Goal: Information Seeking & Learning: Learn about a topic

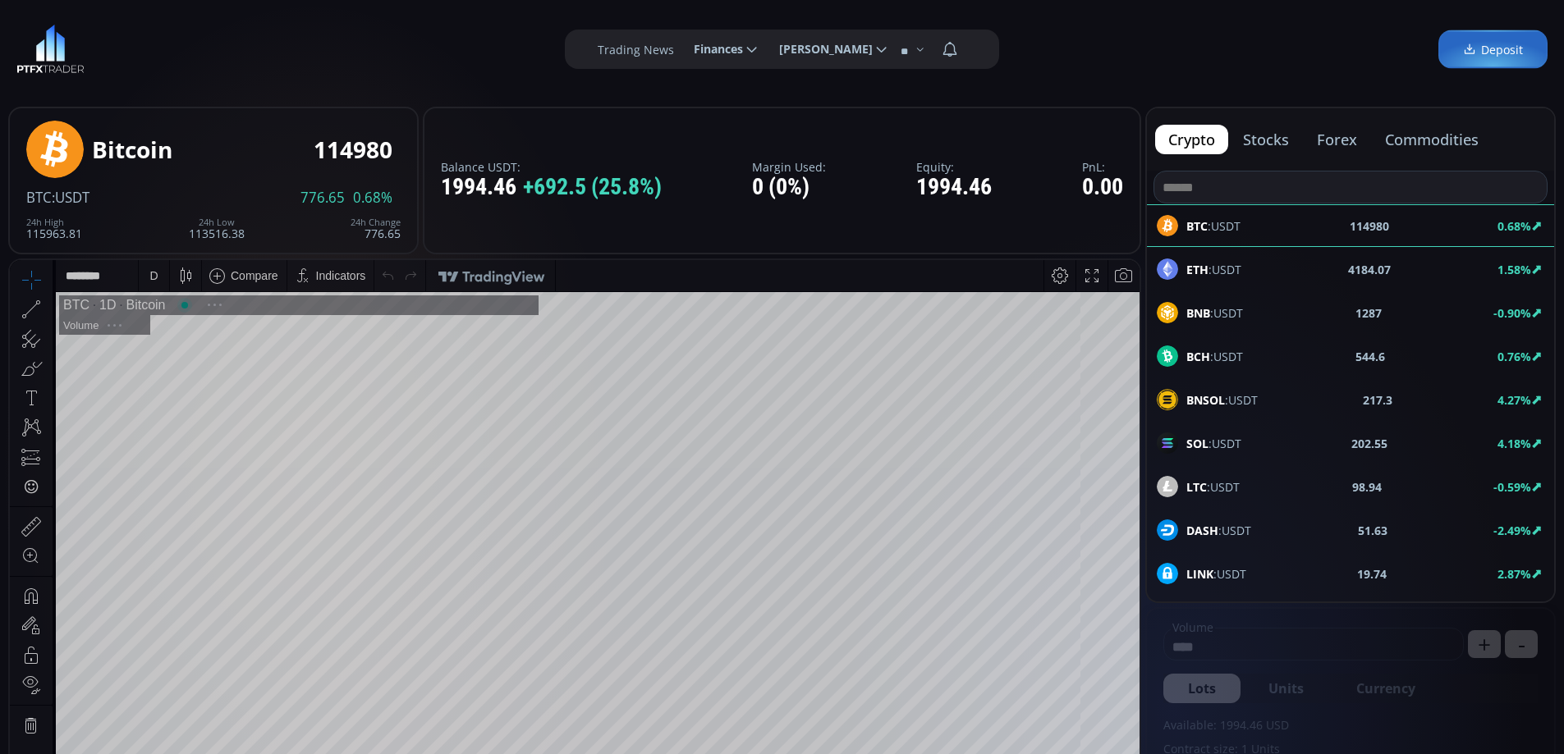
scroll to position [228, 0]
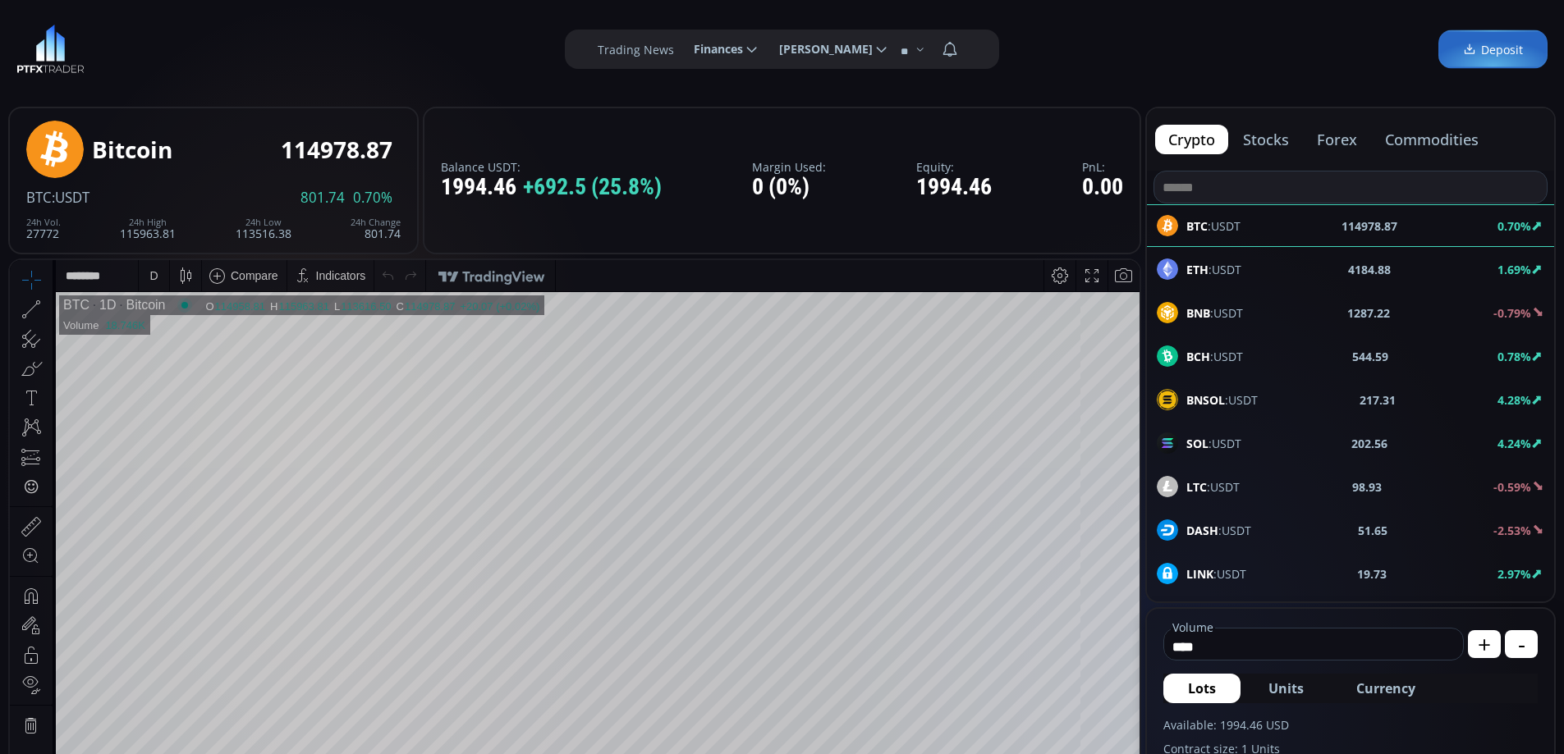
click at [1440, 142] on button "commodities" at bounding box center [1432, 140] width 120 height 30
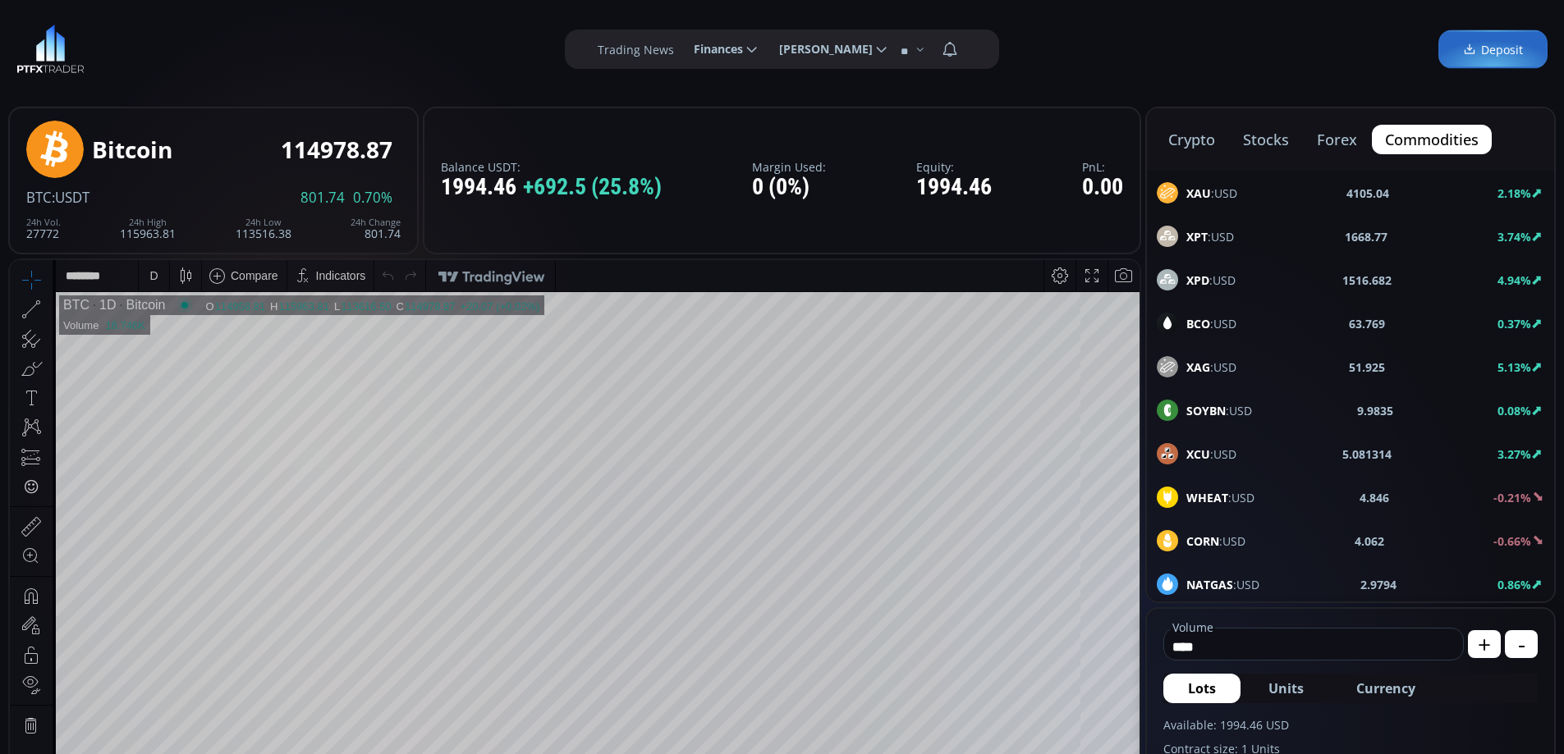
click at [1211, 192] on span "XAU :USD" at bounding box center [1211, 193] width 51 height 17
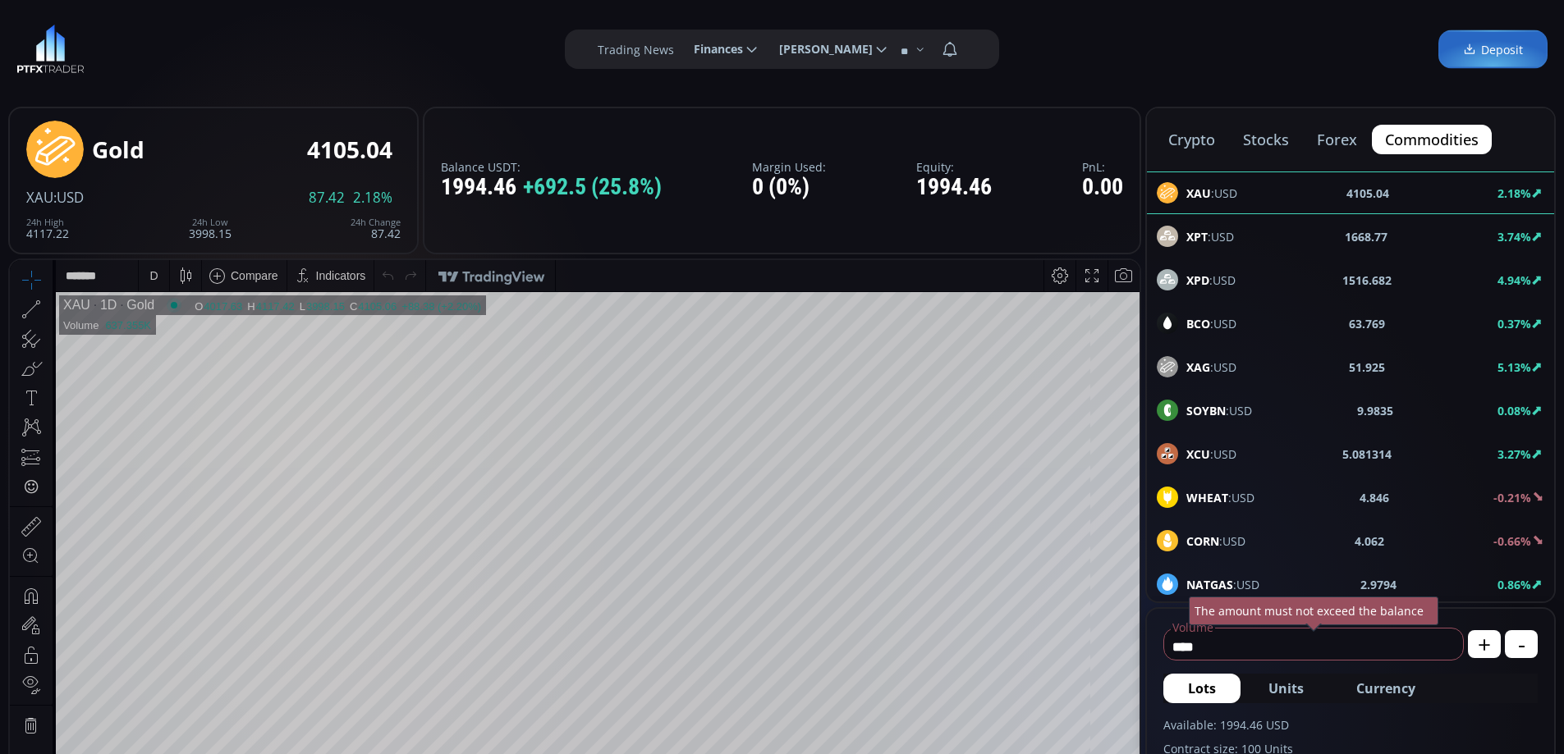
click at [1199, 232] on b "XPT" at bounding box center [1196, 237] width 21 height 16
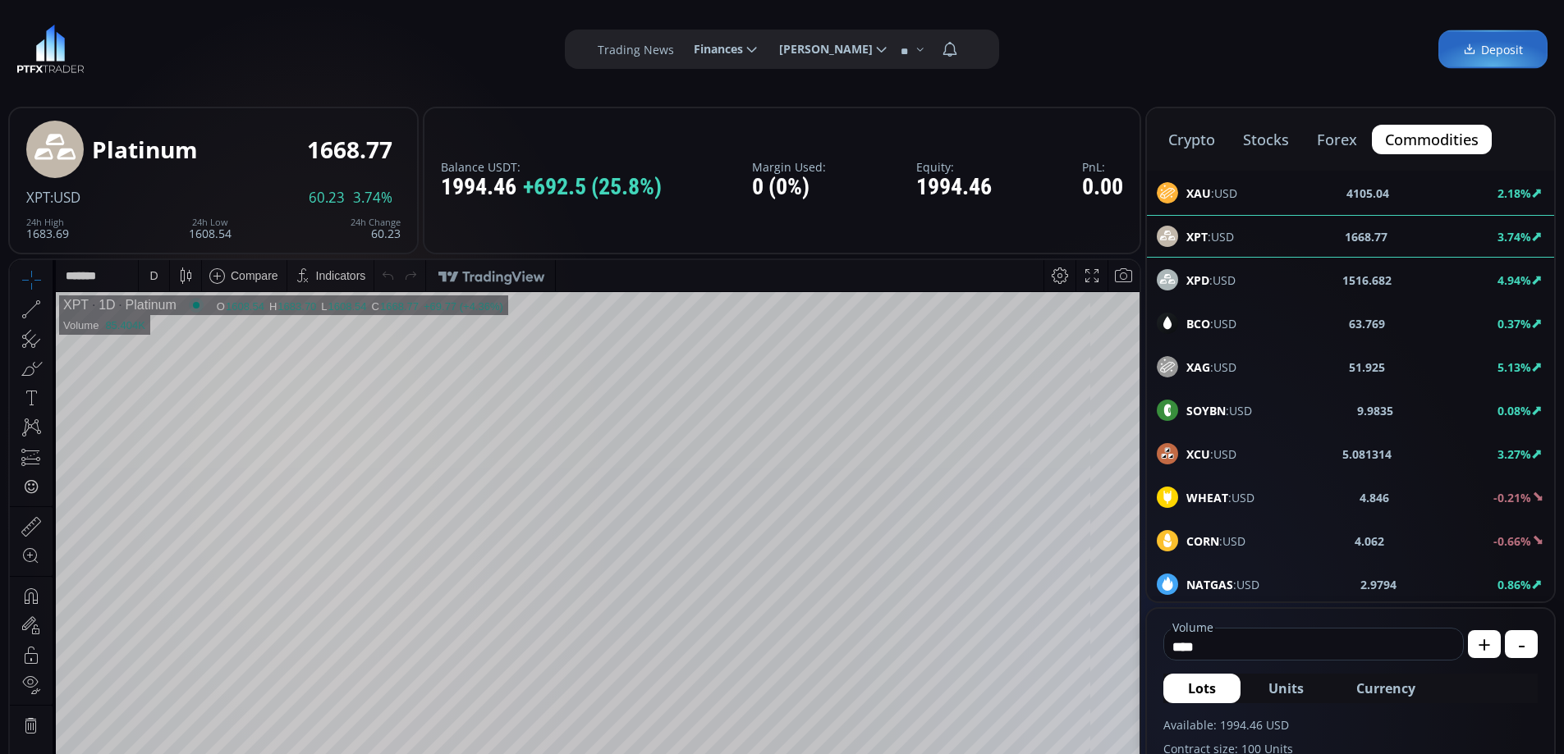
click at [1222, 281] on span "XPD :USD" at bounding box center [1210, 280] width 49 height 17
click at [1222, 327] on span "BCO :USD" at bounding box center [1211, 323] width 50 height 17
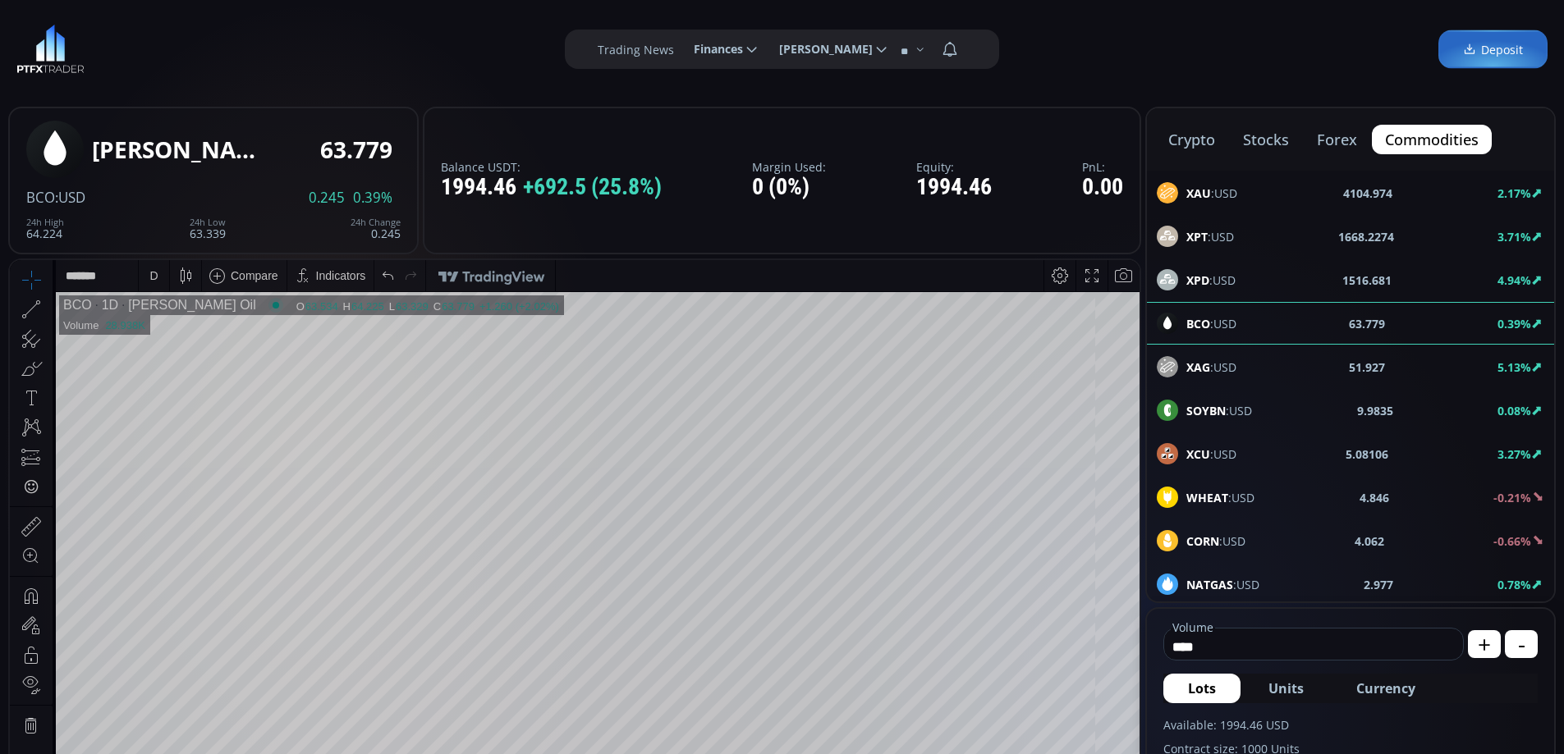
click at [158, 274] on div "D" at bounding box center [154, 275] width 14 height 31
click at [196, 465] on div "1 hour" at bounding box center [195, 471] width 100 height 13
click at [1134, 260] on html "Date Range 5y 1y 3m 1m 5d 1d 17:08:10 (UTC) log auto BCO 1h [PERSON_NAME] Oil O…" at bounding box center [575, 631] width 1130 height 742
click at [1251, 576] on span "NATGAS :USD" at bounding box center [1222, 584] width 73 height 17
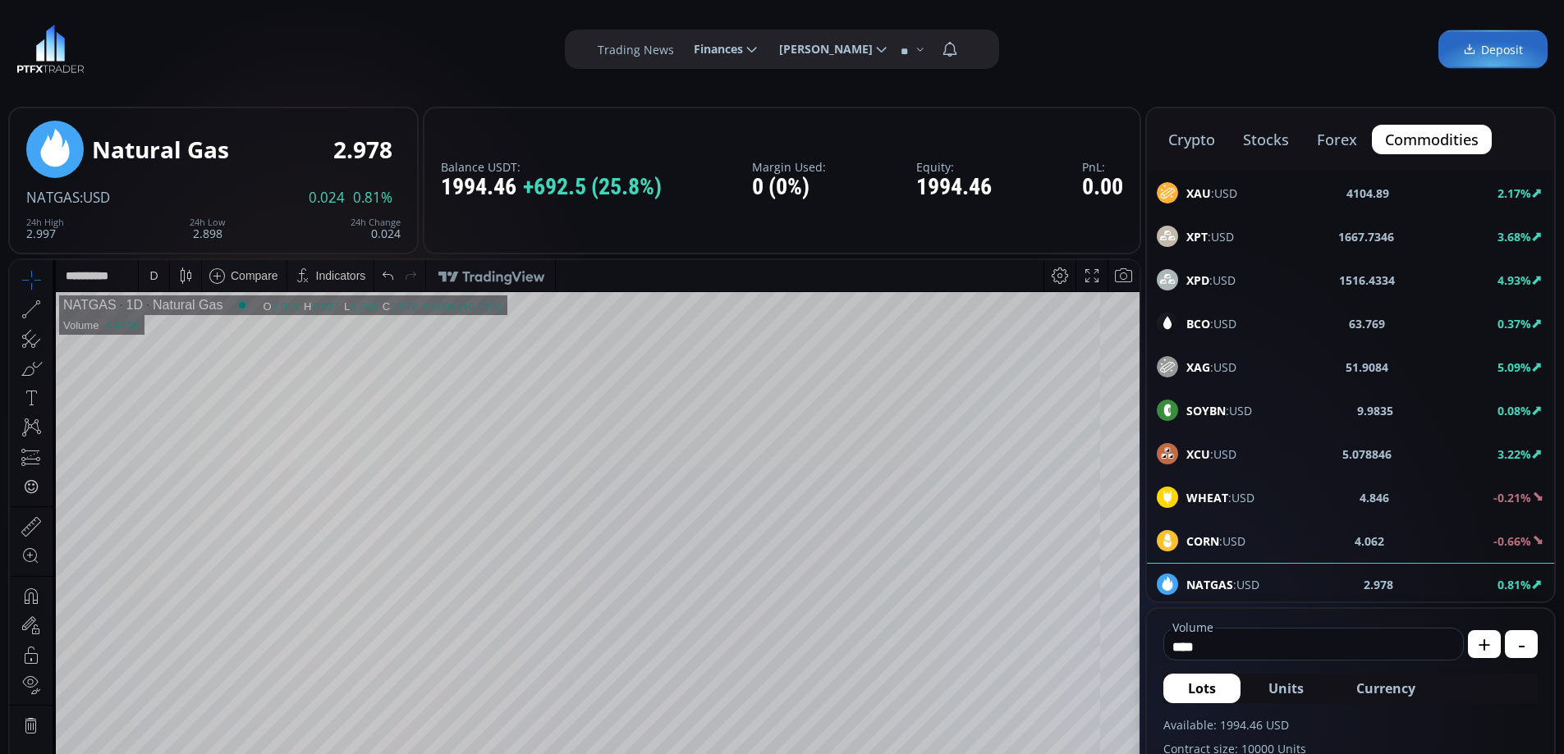
click at [1140, 543] on html "**********" at bounding box center [575, 631] width 1130 height 742
click at [1213, 323] on span "BCO :USD" at bounding box center [1211, 323] width 50 height 17
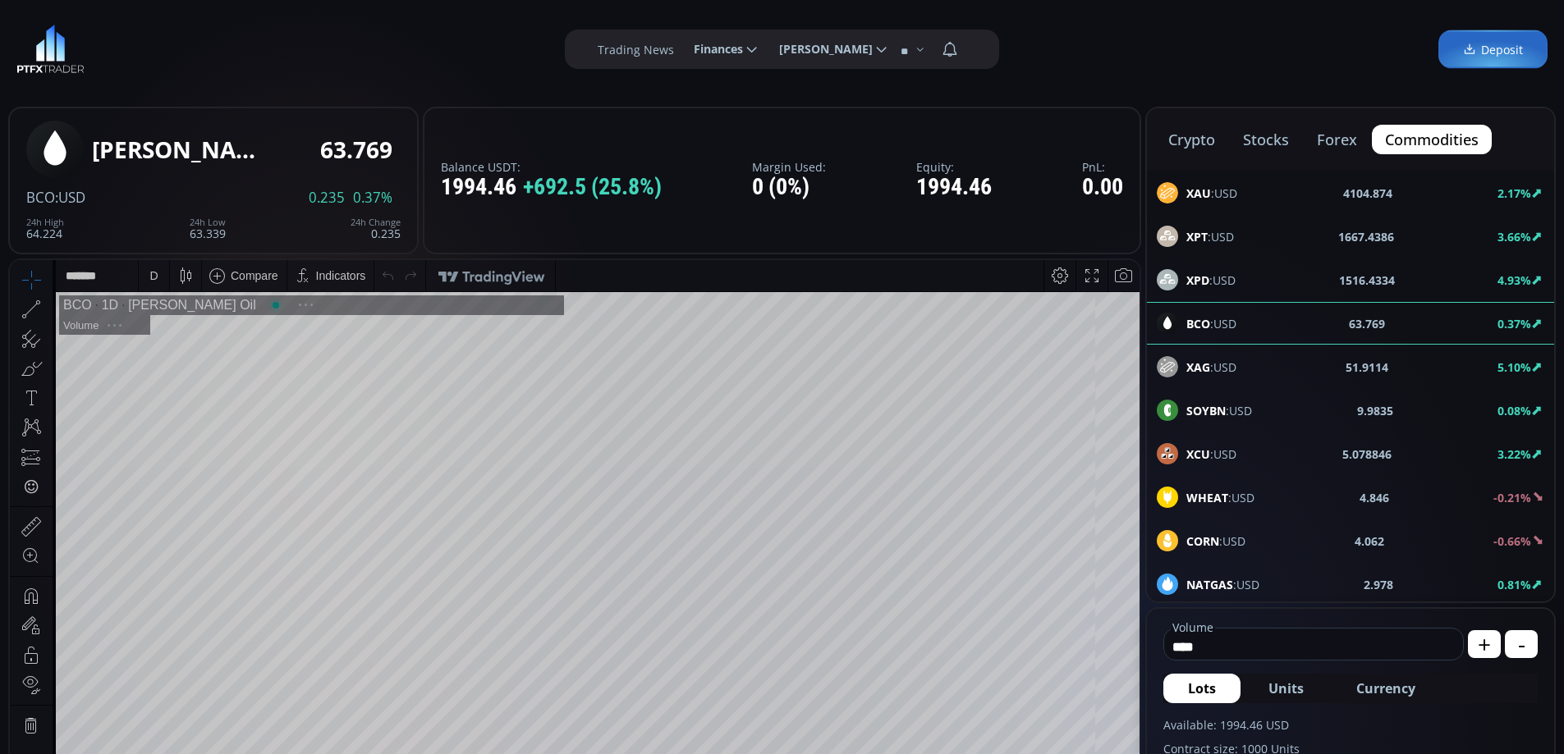
click at [1230, 237] on span "XPT :USD" at bounding box center [1210, 236] width 48 height 17
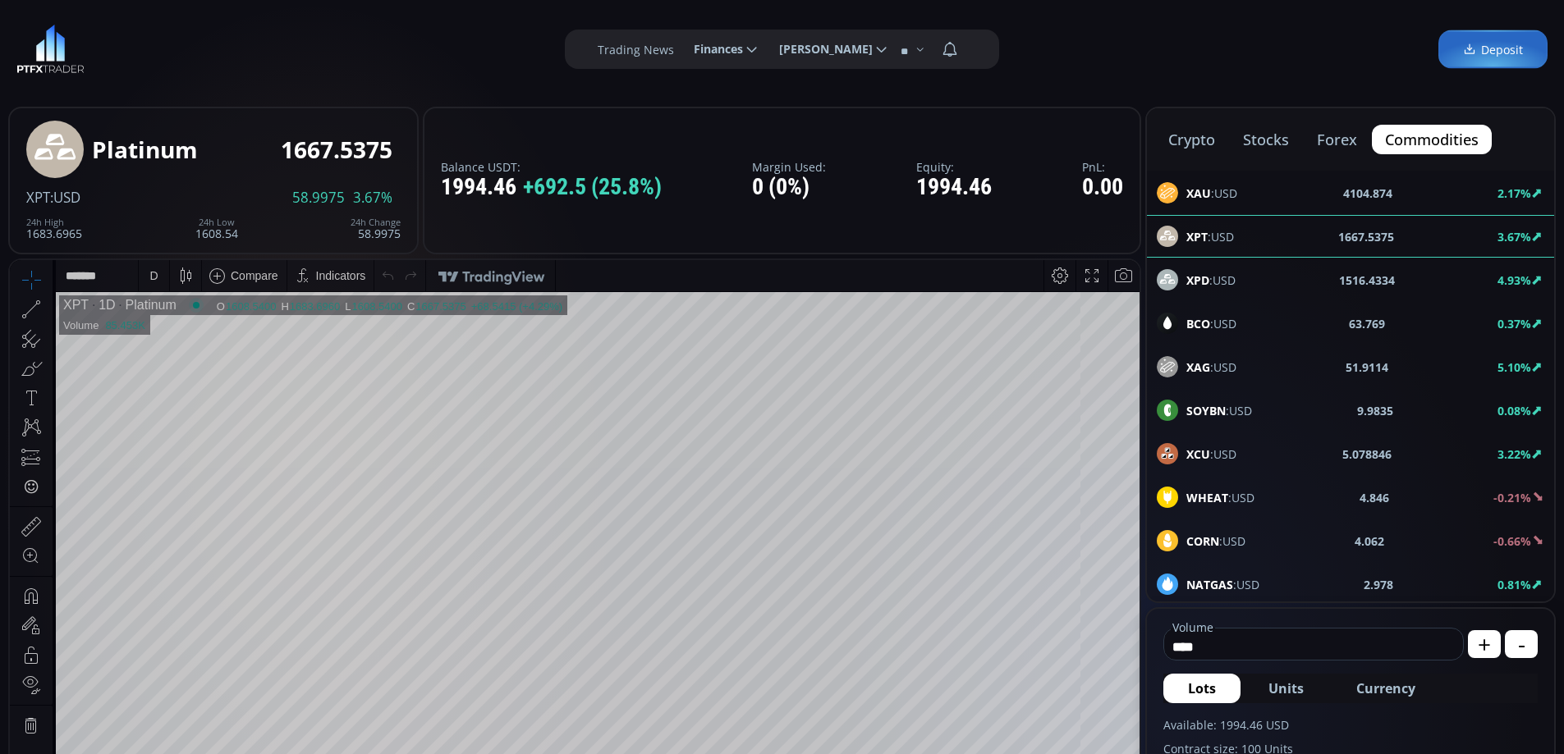
click at [154, 275] on div "D" at bounding box center [153, 275] width 8 height 13
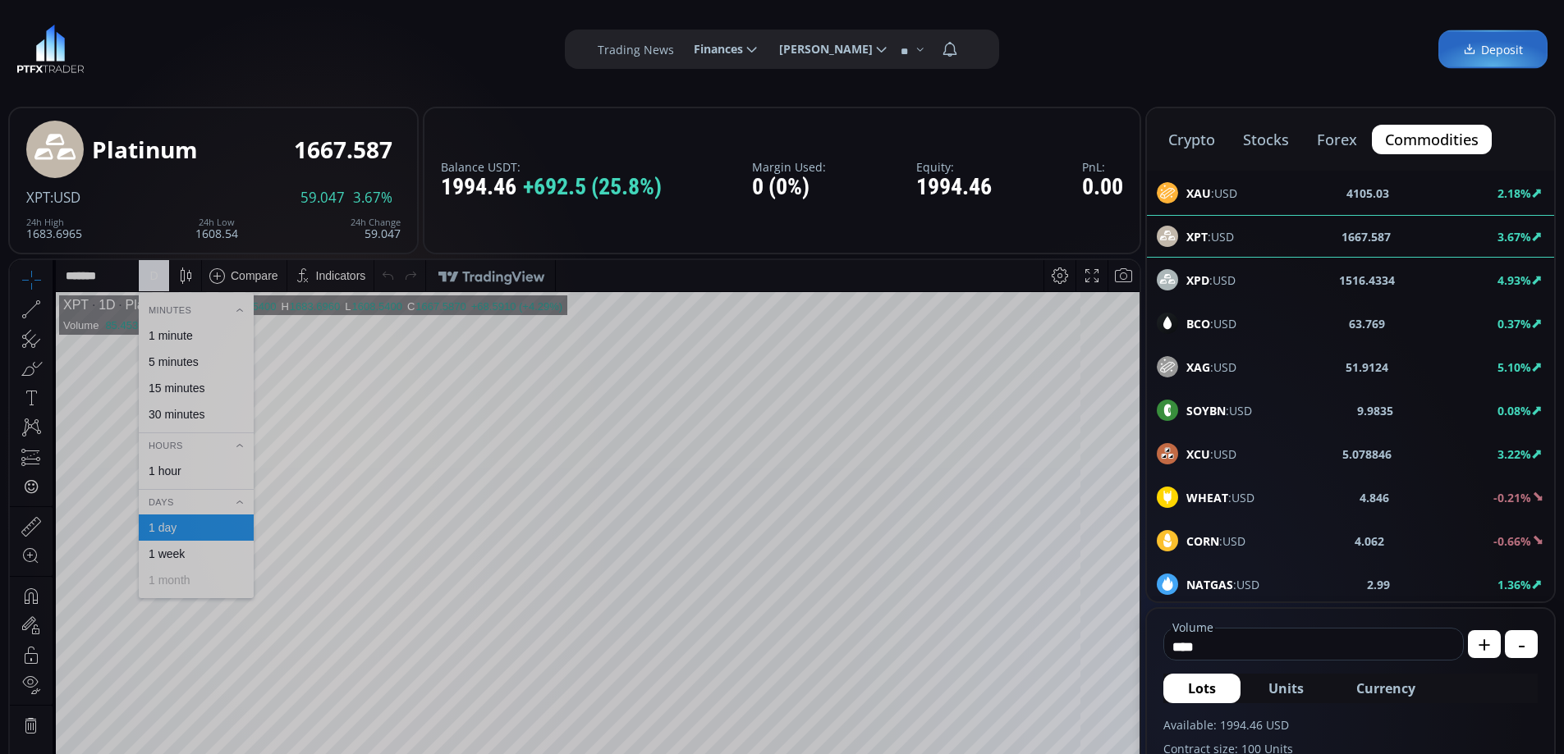
click at [171, 471] on div "1 hour" at bounding box center [165, 471] width 33 height 13
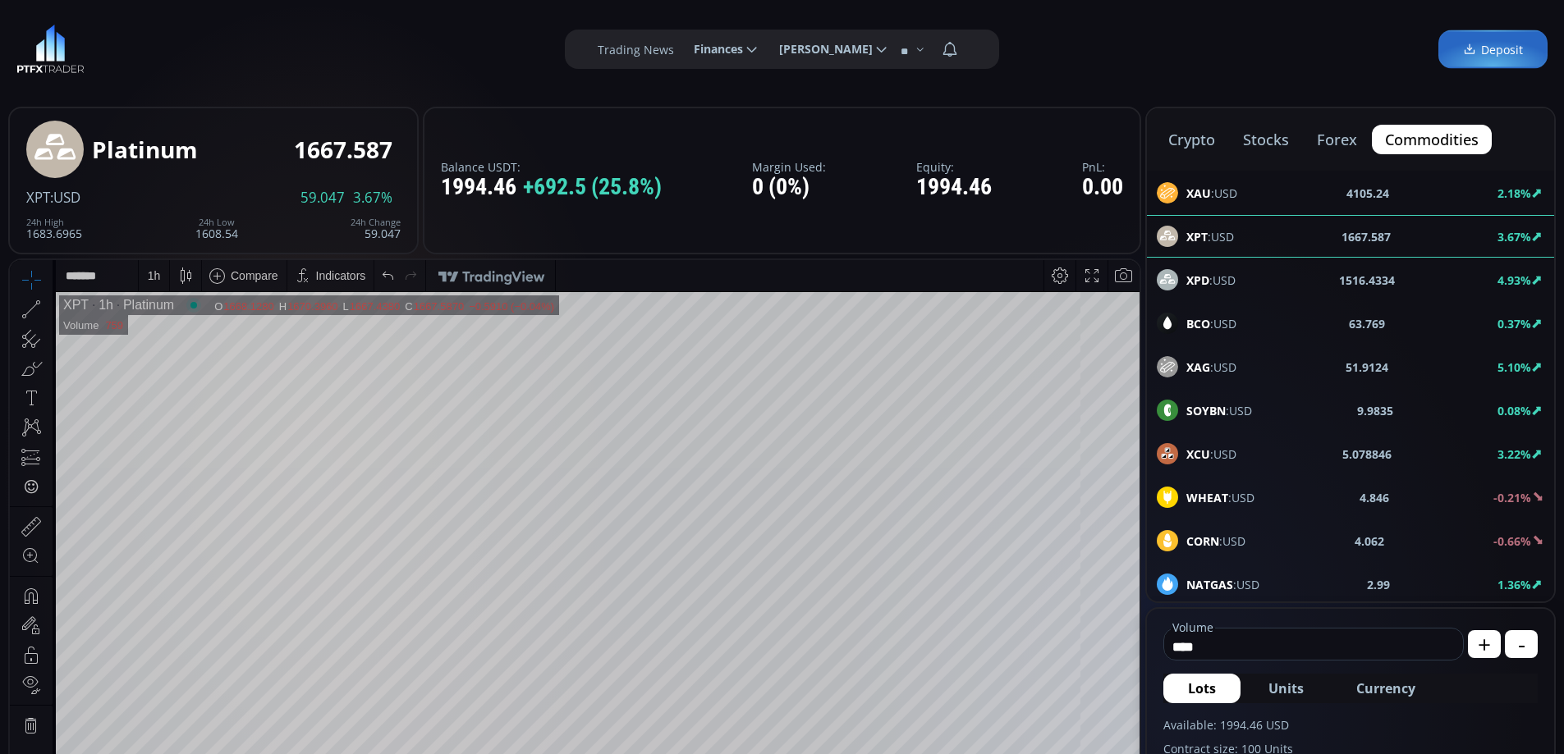
click at [1140, 644] on html "Date Range 5y 1y 3m 1m 5d 1d 17:08:37 (UTC) log auto XPT 1h Platinum O 1668.128…" at bounding box center [575, 631] width 1130 height 742
click at [1348, 34] on div "**********" at bounding box center [782, 49] width 1564 height 99
click at [1216, 322] on span "BCO :USD" at bounding box center [1211, 323] width 50 height 17
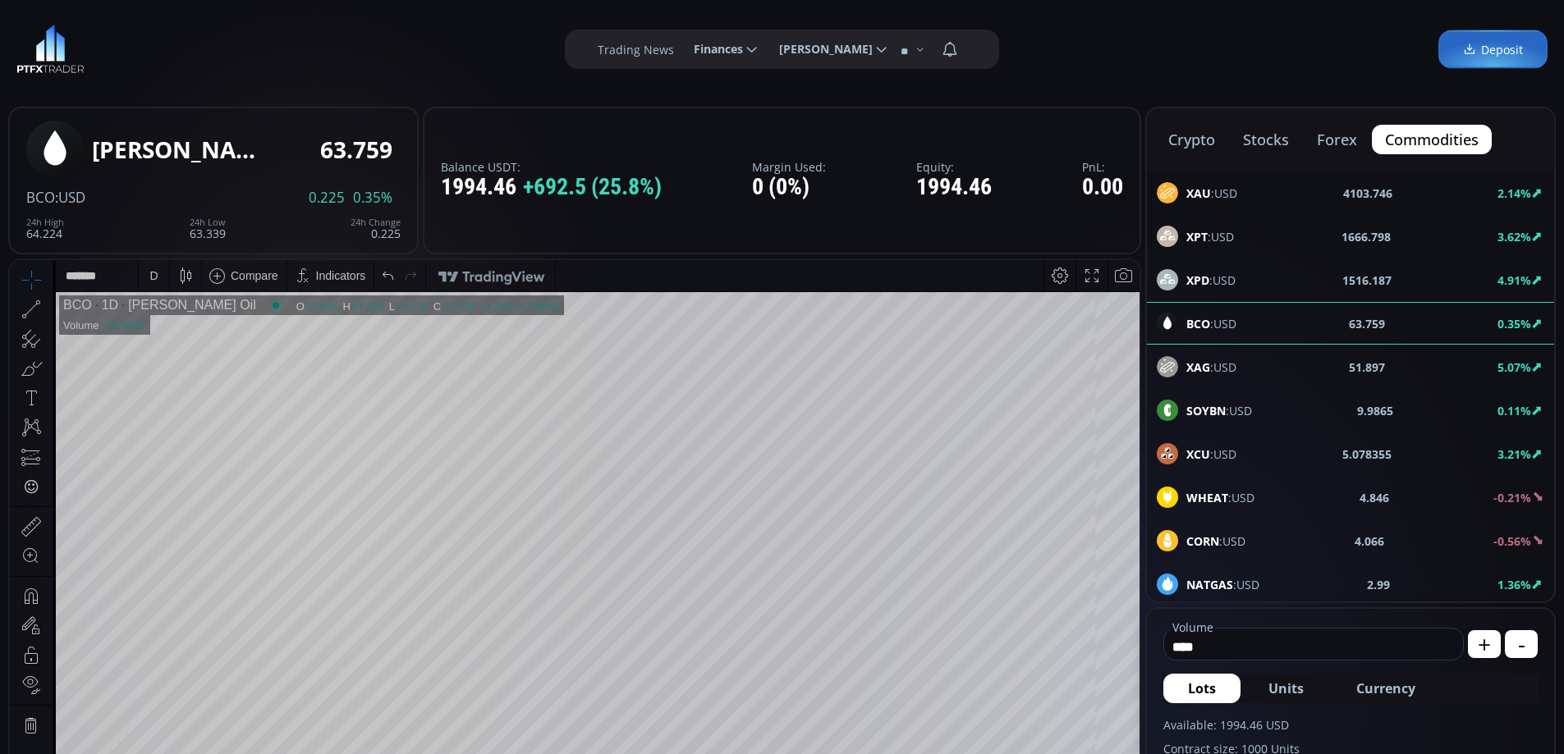
click at [145, 273] on div "D" at bounding box center [154, 275] width 30 height 31
click at [181, 466] on div "1 hour" at bounding box center [165, 471] width 33 height 13
click at [1118, 260] on html "Date Range 5y 1y 3m 1m 5d 1d 17:09:12 (UTC) log auto BCO 1h [PERSON_NAME] Oil O…" at bounding box center [575, 631] width 1130 height 742
click at [1104, 278] on div "Date Range 5y 1y 3m 1m 5d 1d 17:09:14 (UTC) log auto BCO 1h [PERSON_NAME] Oil O…" at bounding box center [575, 631] width 1130 height 742
click at [1258, 238] on div "XPT :USD 1666.2065 3.59%" at bounding box center [1351, 236] width 388 height 21
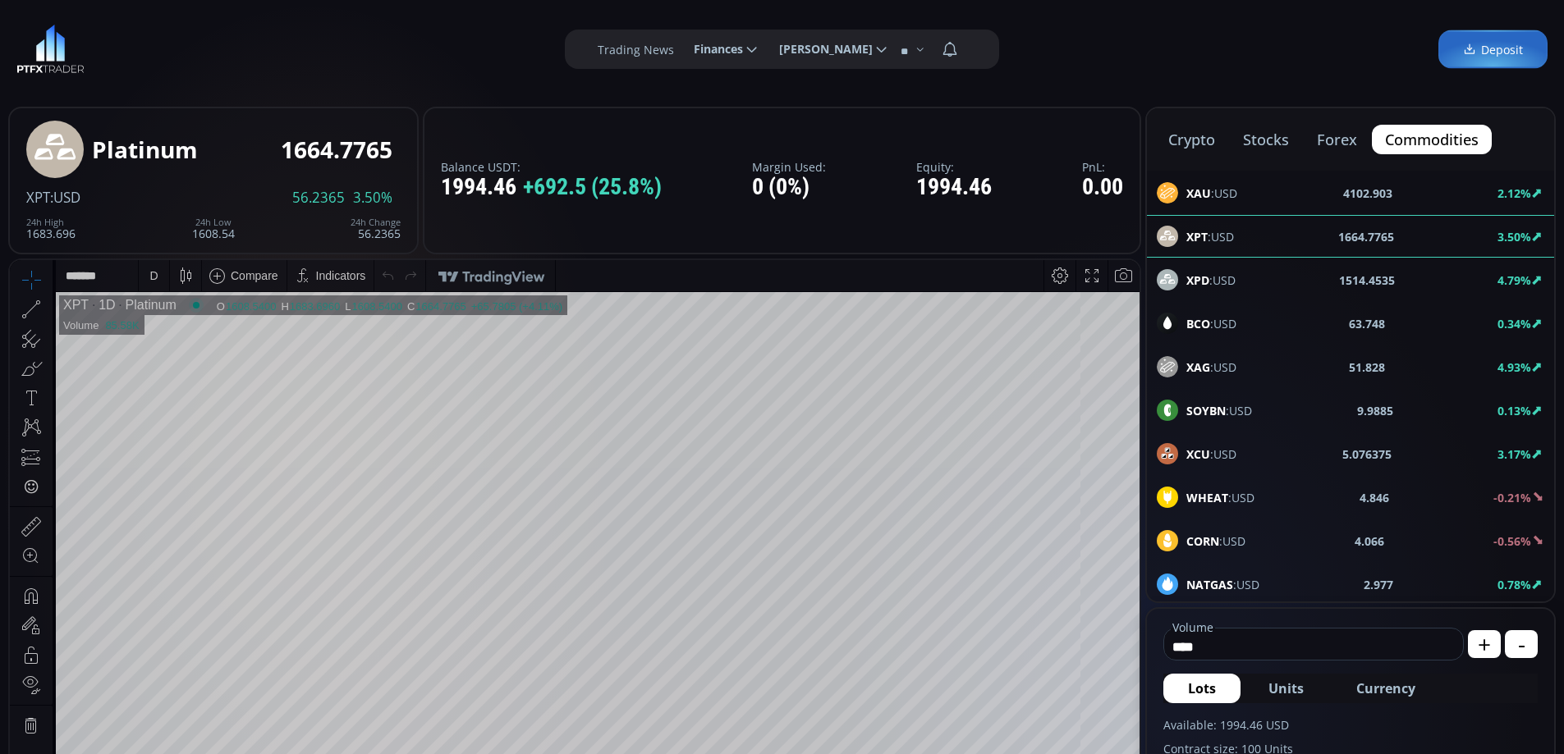
click at [1265, 146] on button "stocks" at bounding box center [1266, 140] width 72 height 30
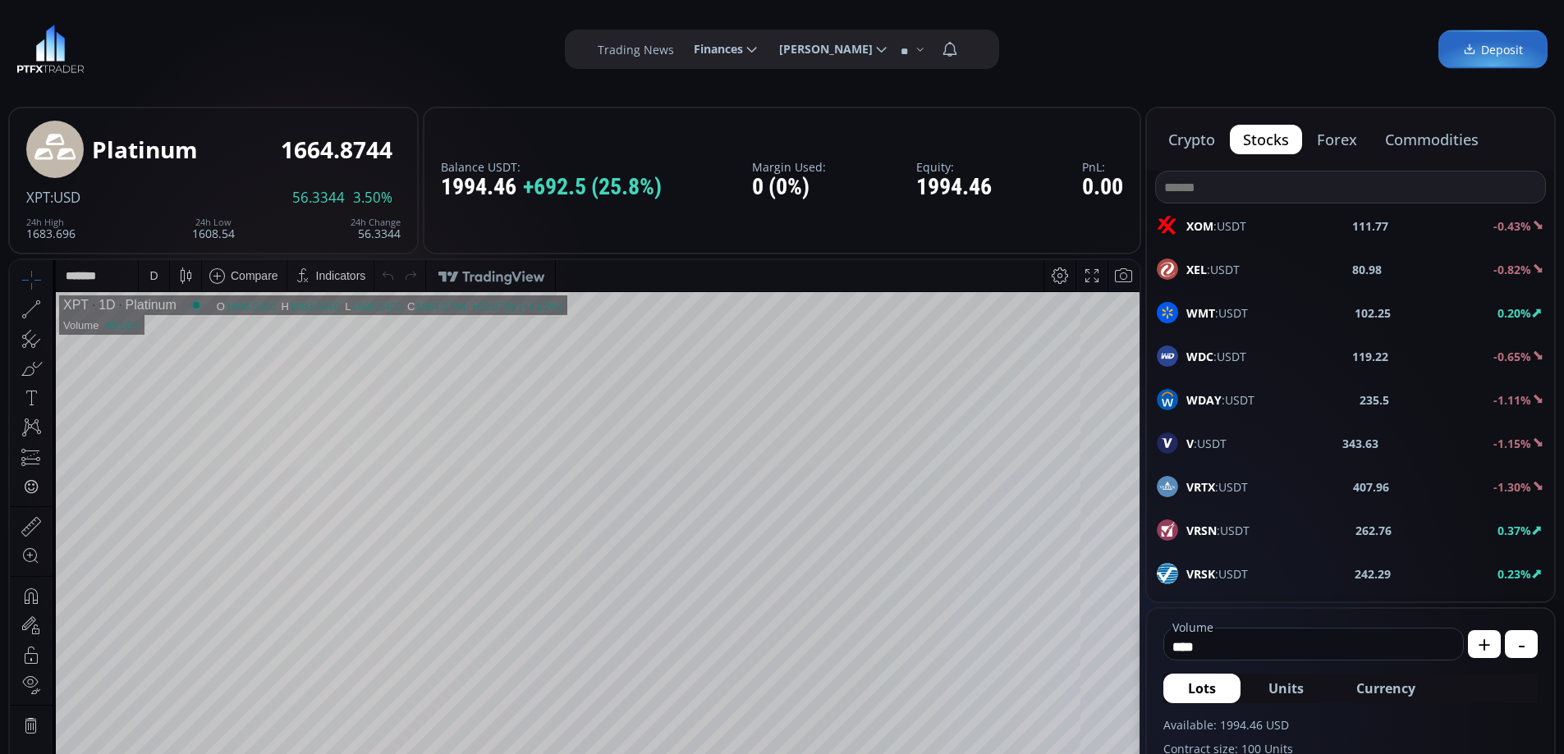
click at [1228, 447] on div "V :USDT 343.63 -1.15%" at bounding box center [1351, 443] width 388 height 21
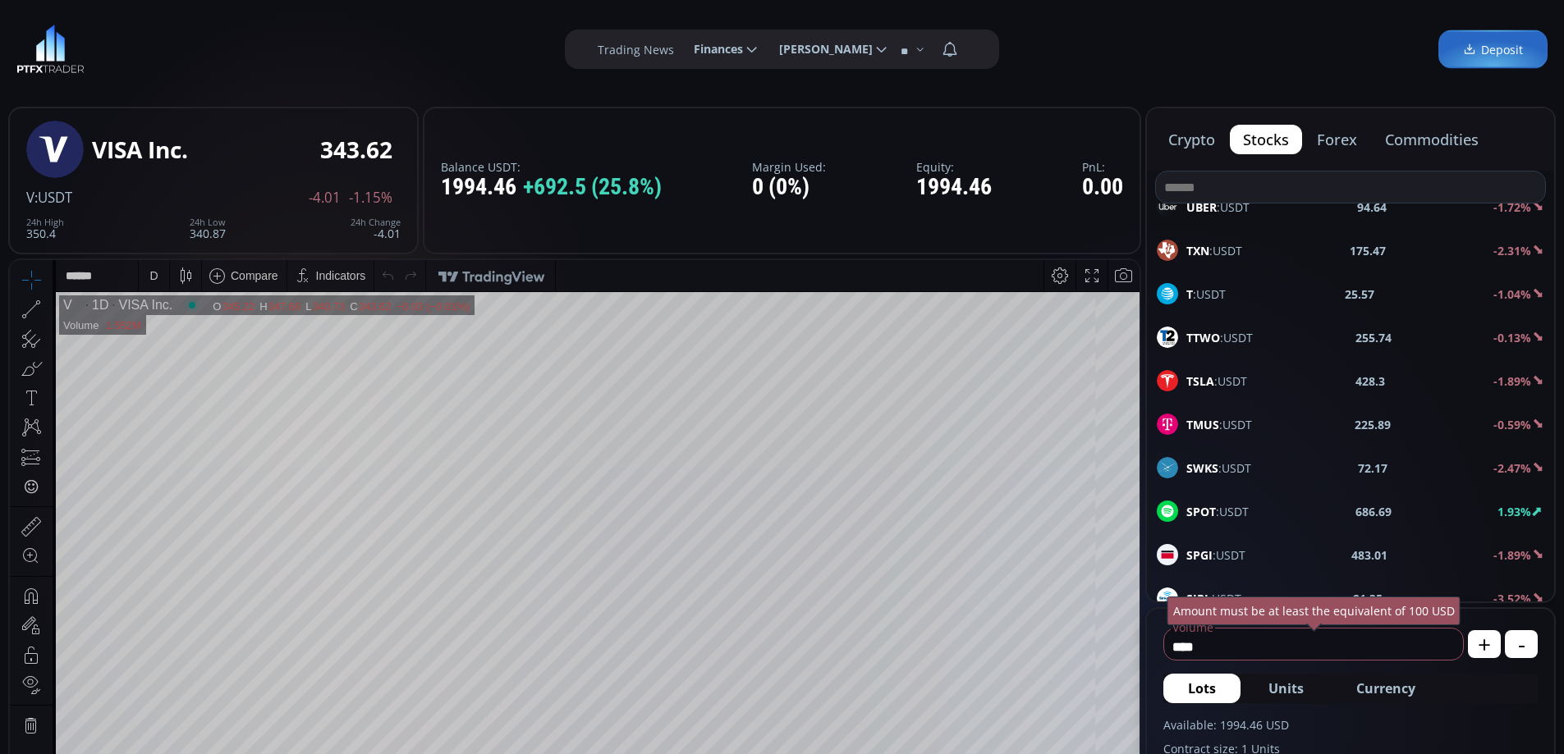
scroll to position [493, 0]
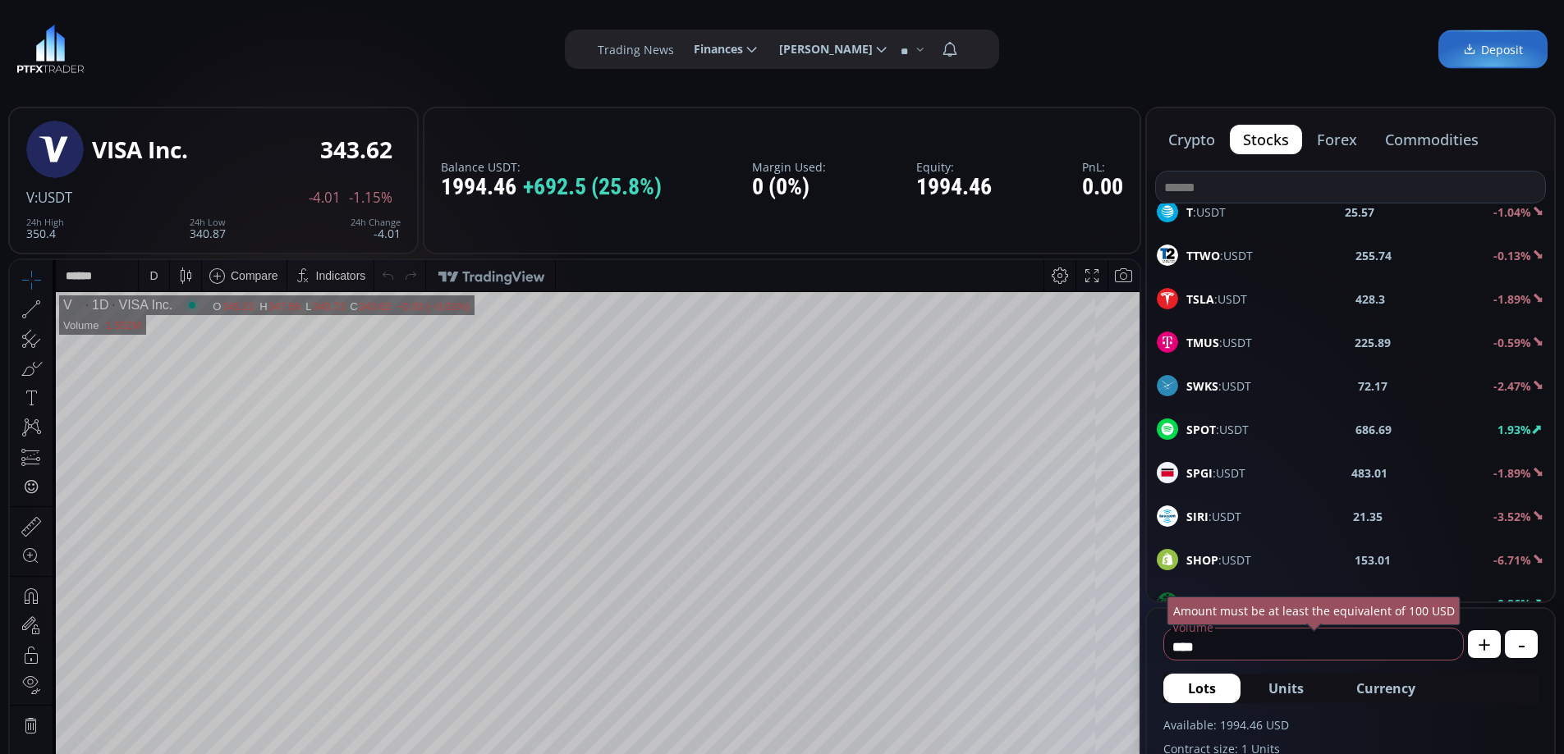
click at [1244, 433] on span "SPOT :USDT" at bounding box center [1217, 429] width 62 height 17
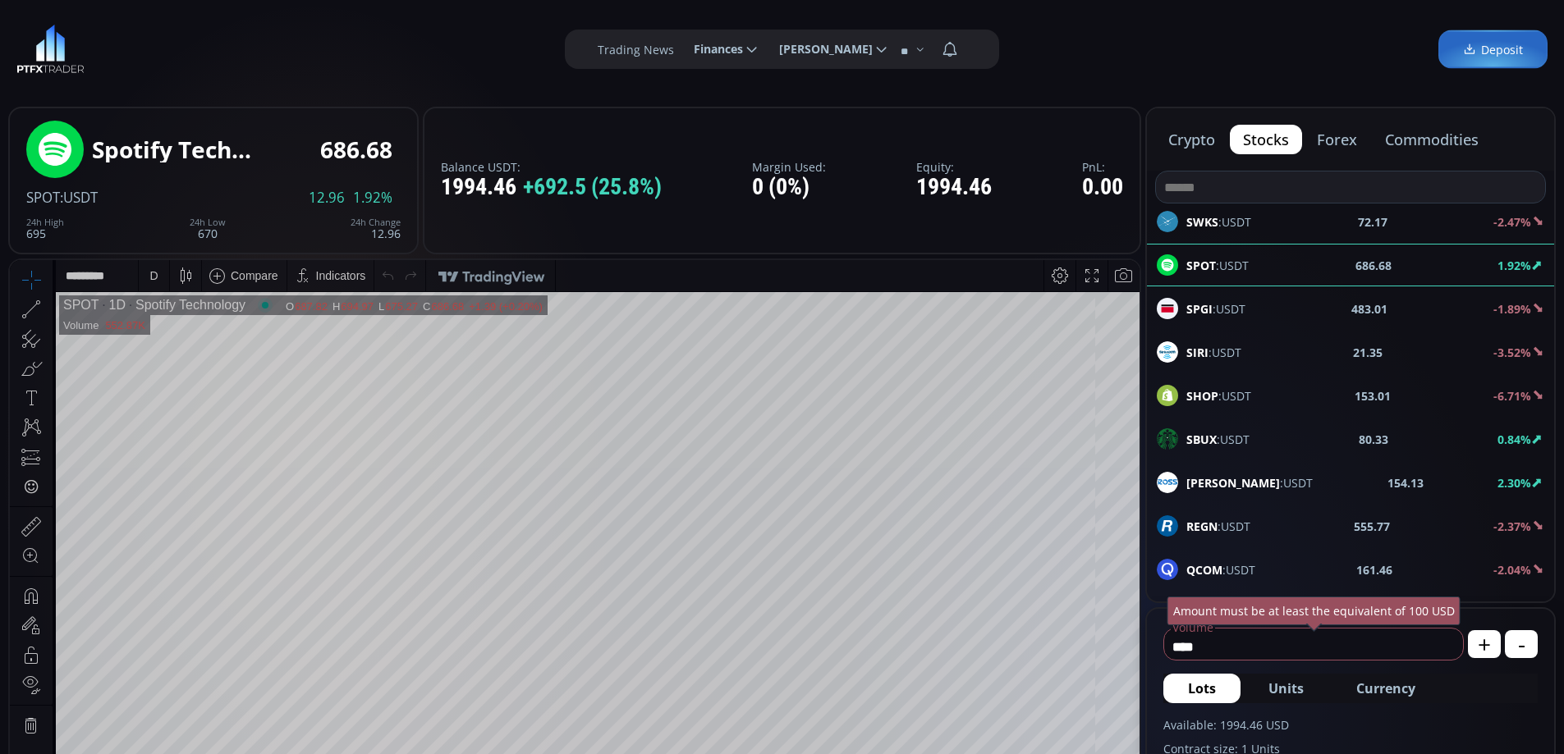
scroll to position [739, 0]
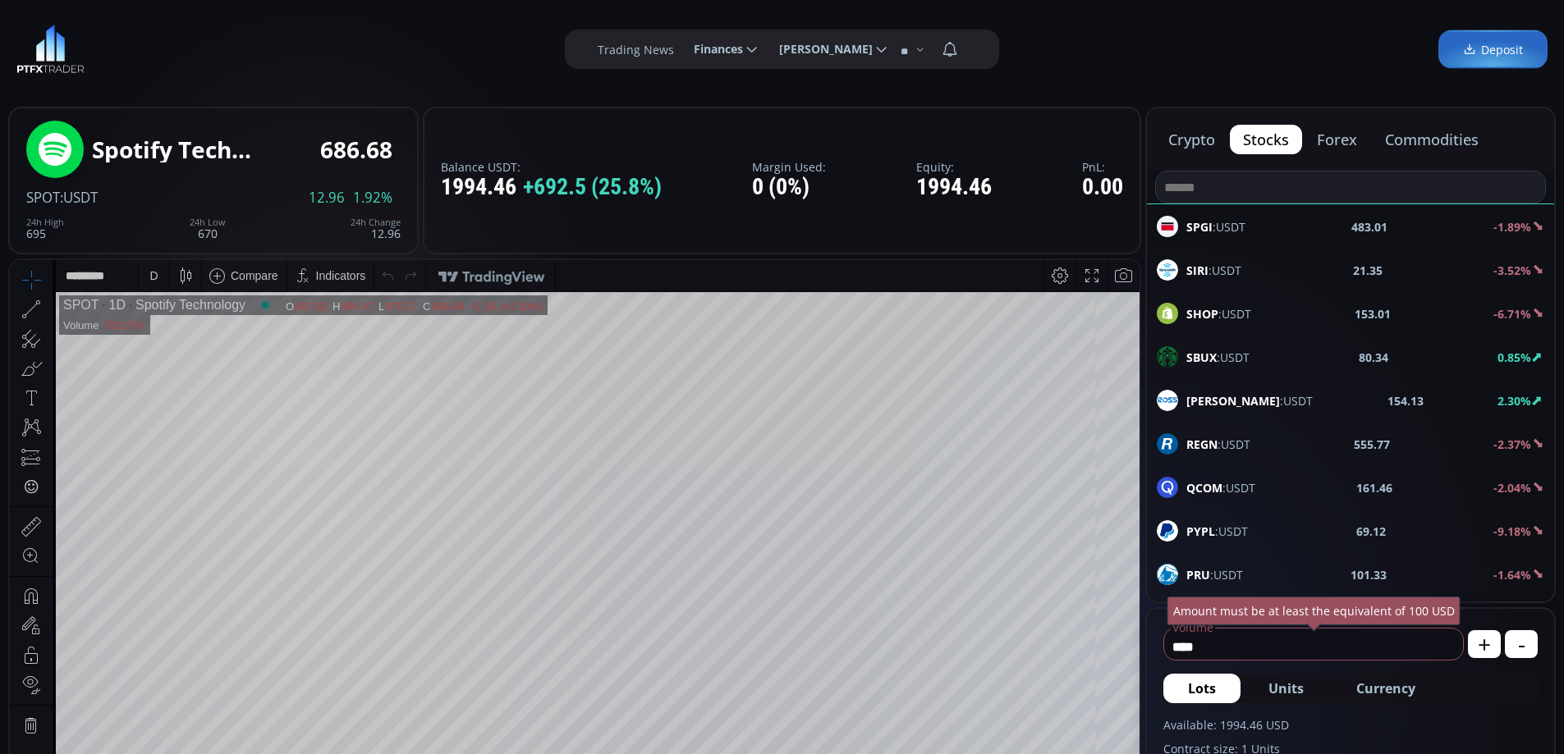
click at [1243, 359] on span "SBUX :USDT" at bounding box center [1217, 357] width 63 height 17
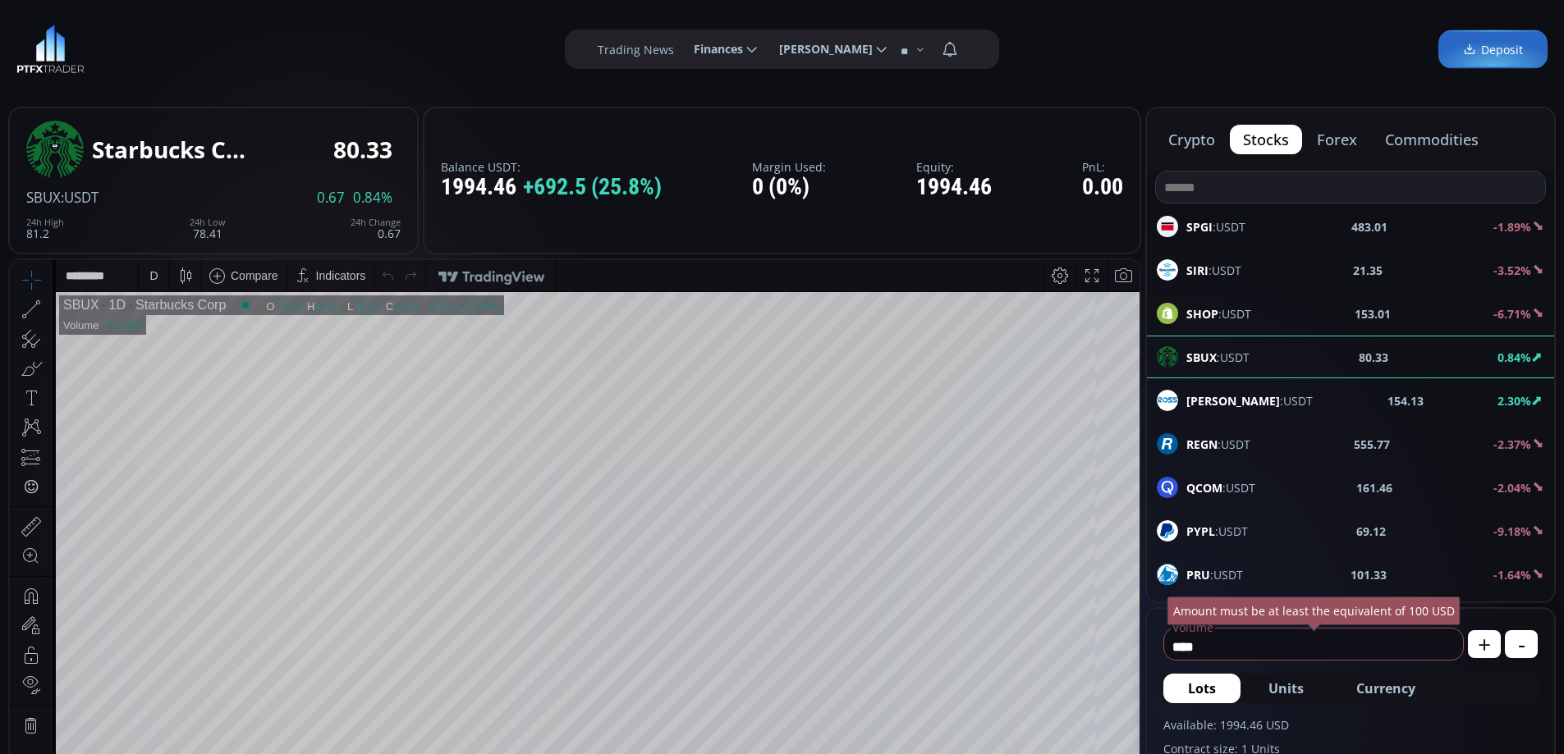
scroll to position [903, 0]
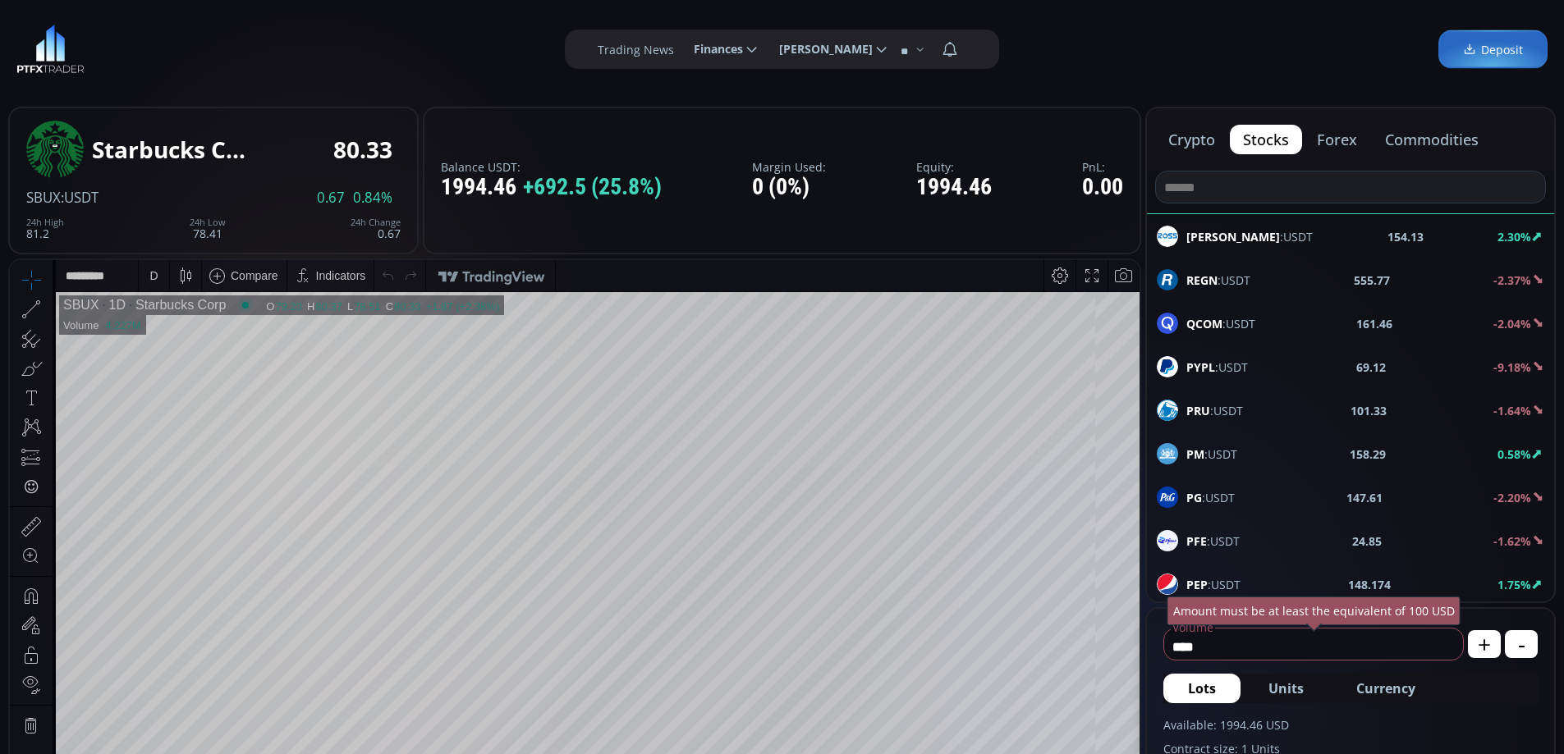
click at [1241, 576] on div "PEP :USDT 148.174 1.75%" at bounding box center [1351, 584] width 388 height 21
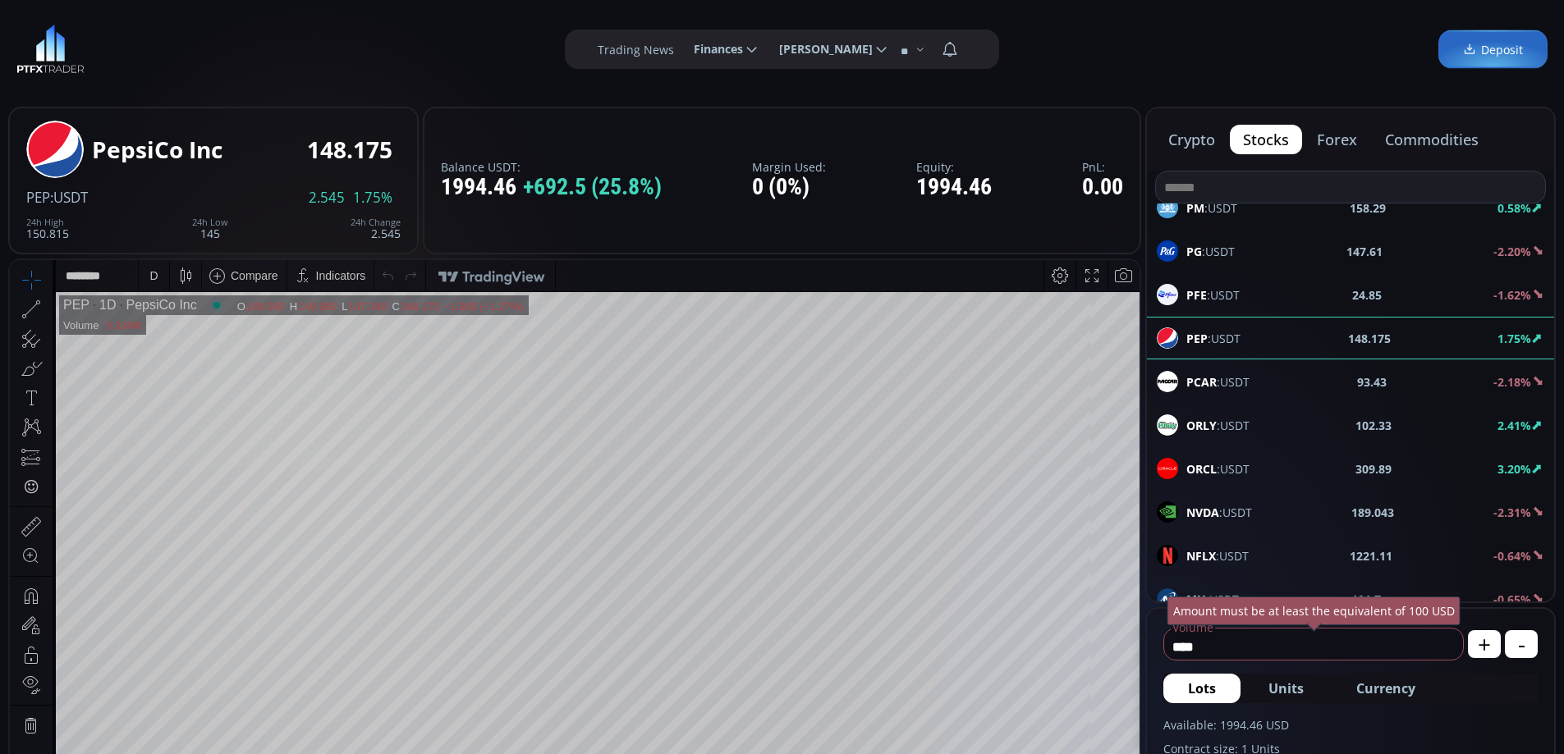
scroll to position [1231, 0]
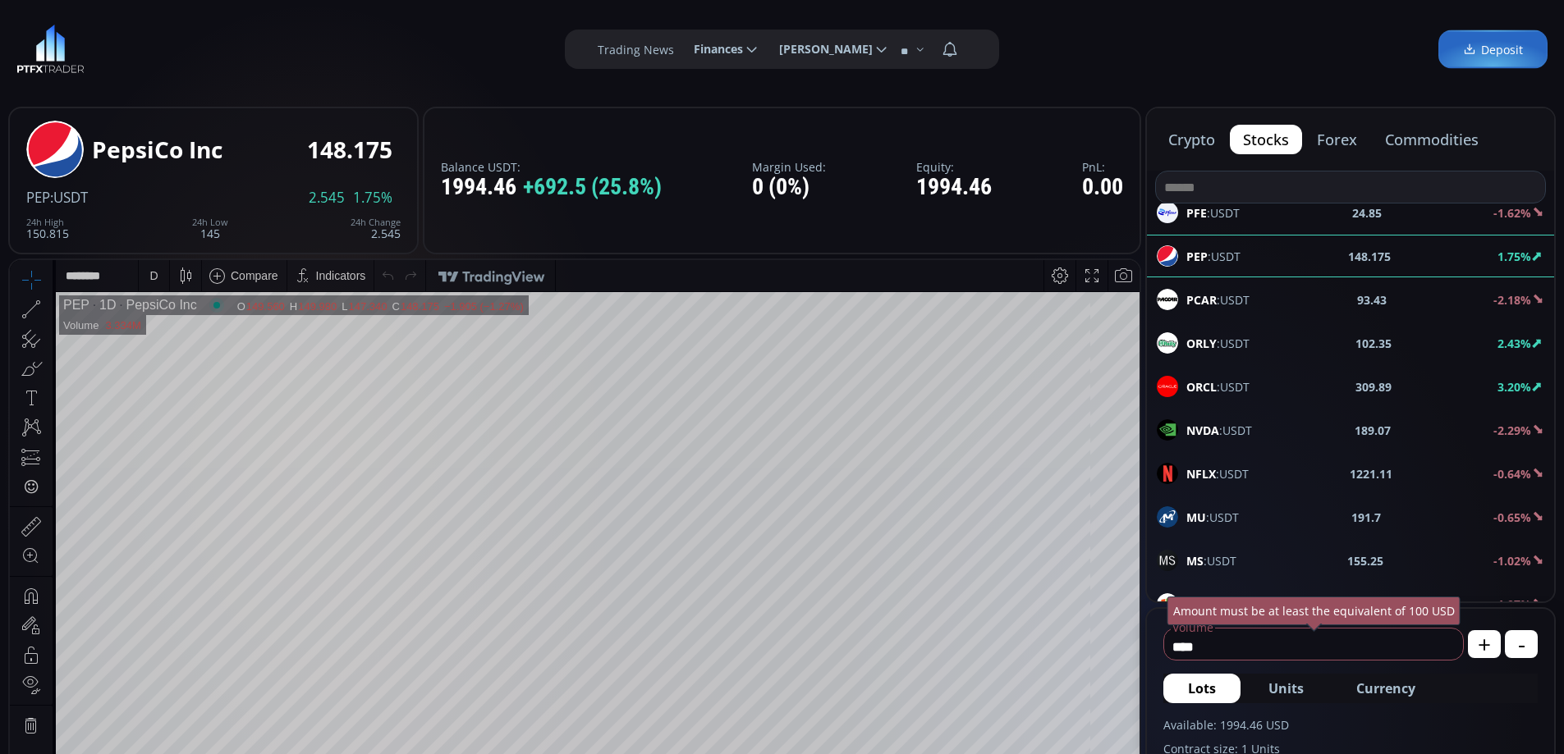
click at [1235, 426] on span "NVDA :USDT" at bounding box center [1219, 430] width 66 height 17
click at [1231, 469] on span "NFLX :USDT" at bounding box center [1217, 473] width 62 height 17
click at [1228, 427] on span "NVDA :USDT" at bounding box center [1219, 430] width 66 height 17
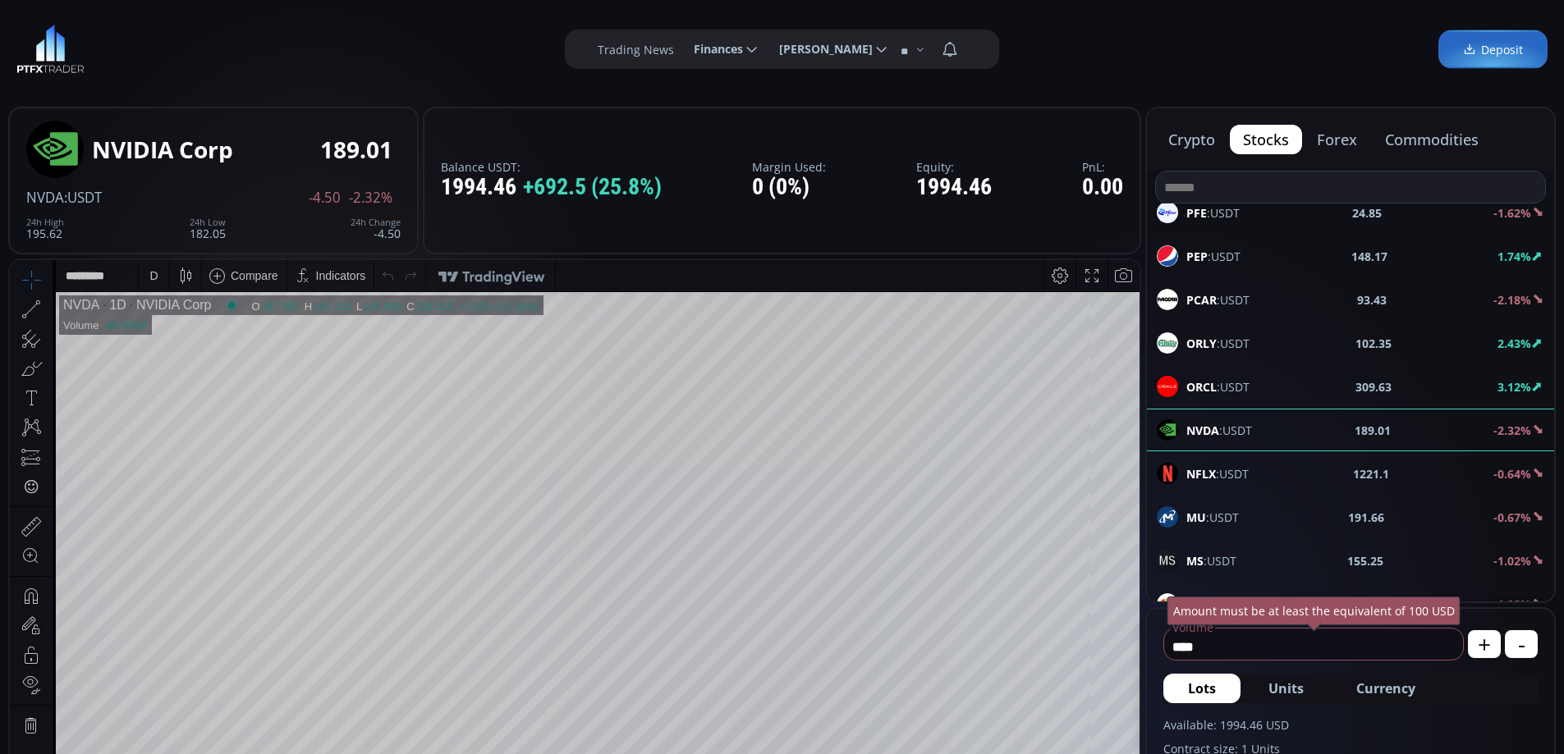
click at [149, 278] on div "D" at bounding box center [154, 275] width 14 height 31
click at [194, 475] on div "1 hour" at bounding box center [195, 471] width 100 height 13
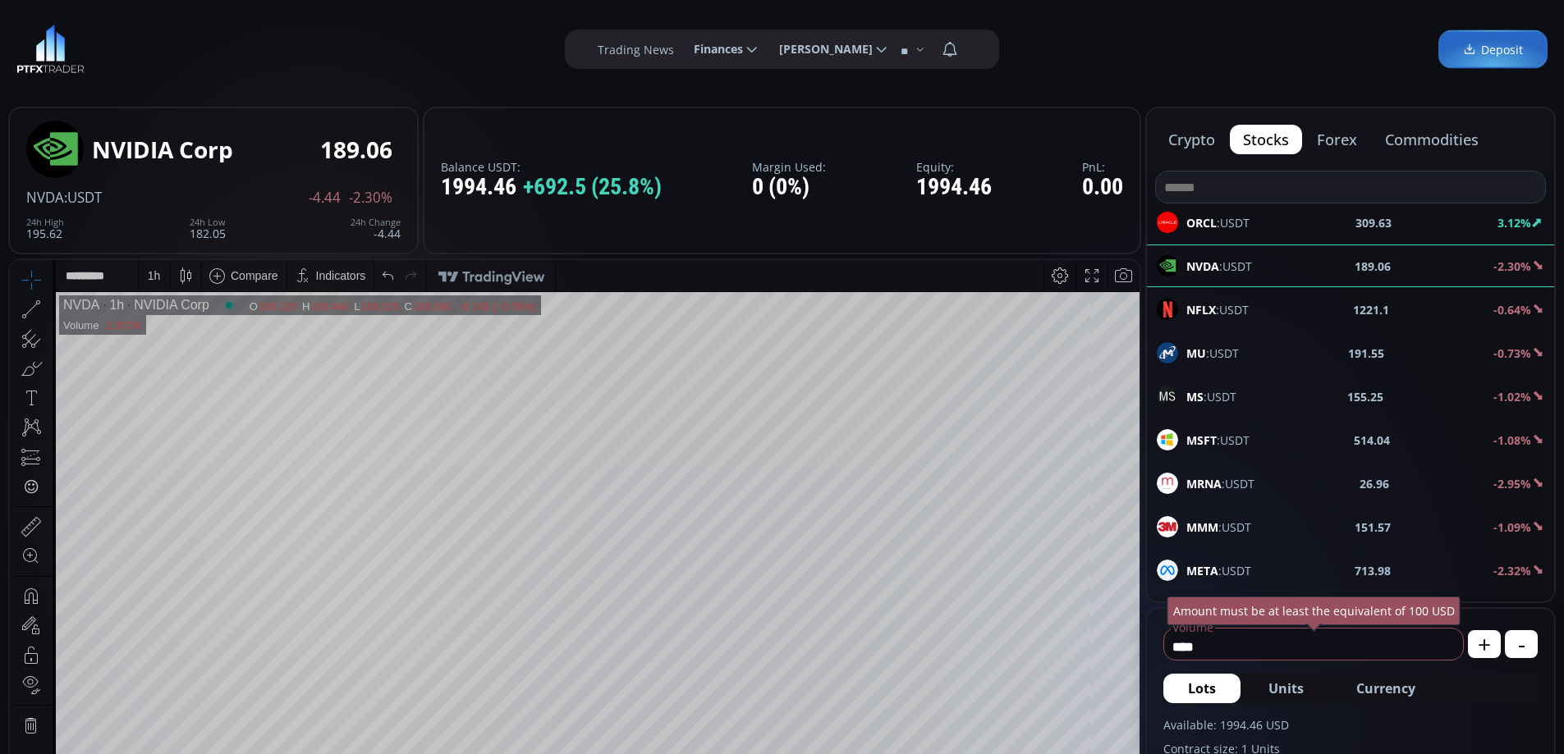
click at [1280, 437] on div "MSFT :USDT 514.04 -1.08%" at bounding box center [1351, 439] width 388 height 21
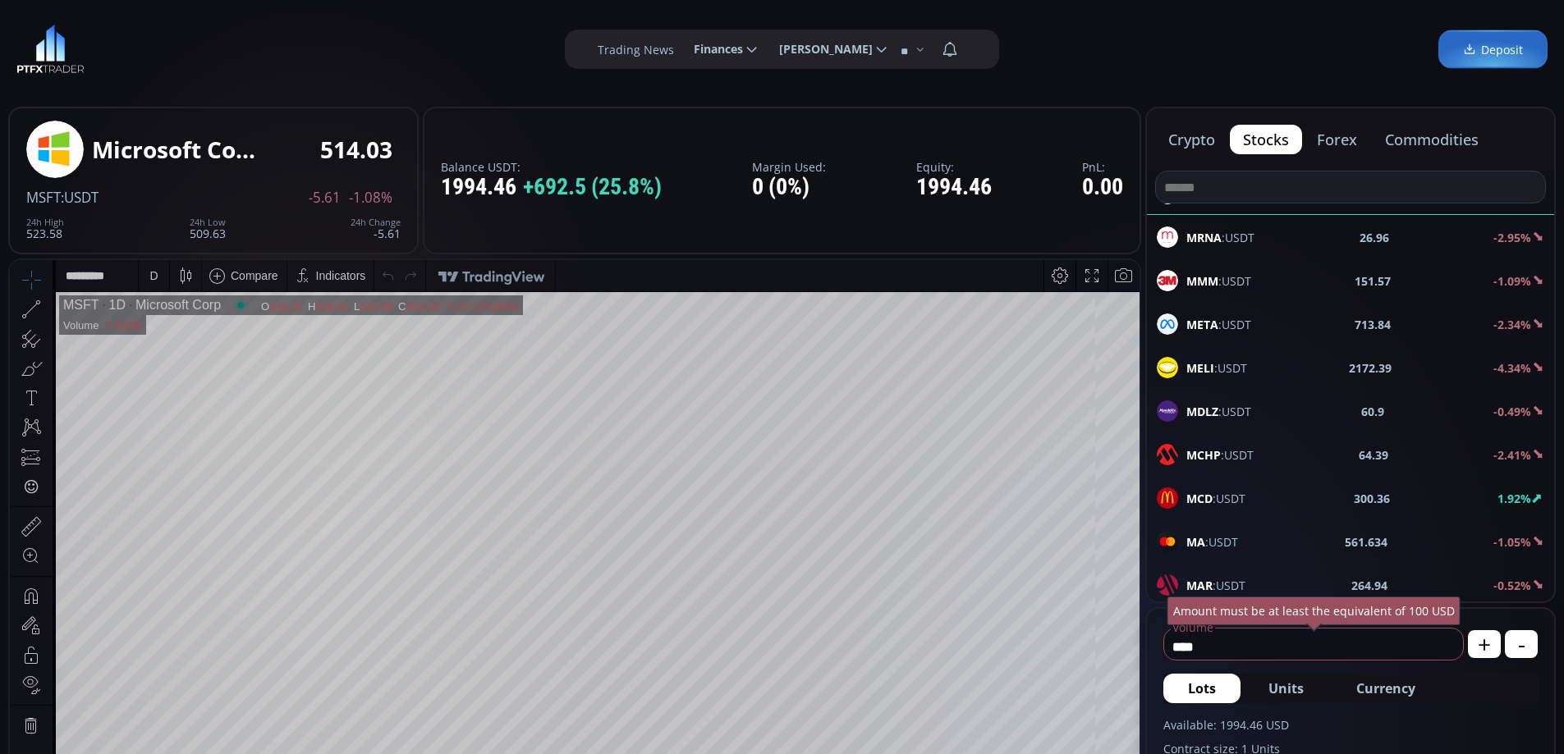
scroll to position [1724, 0]
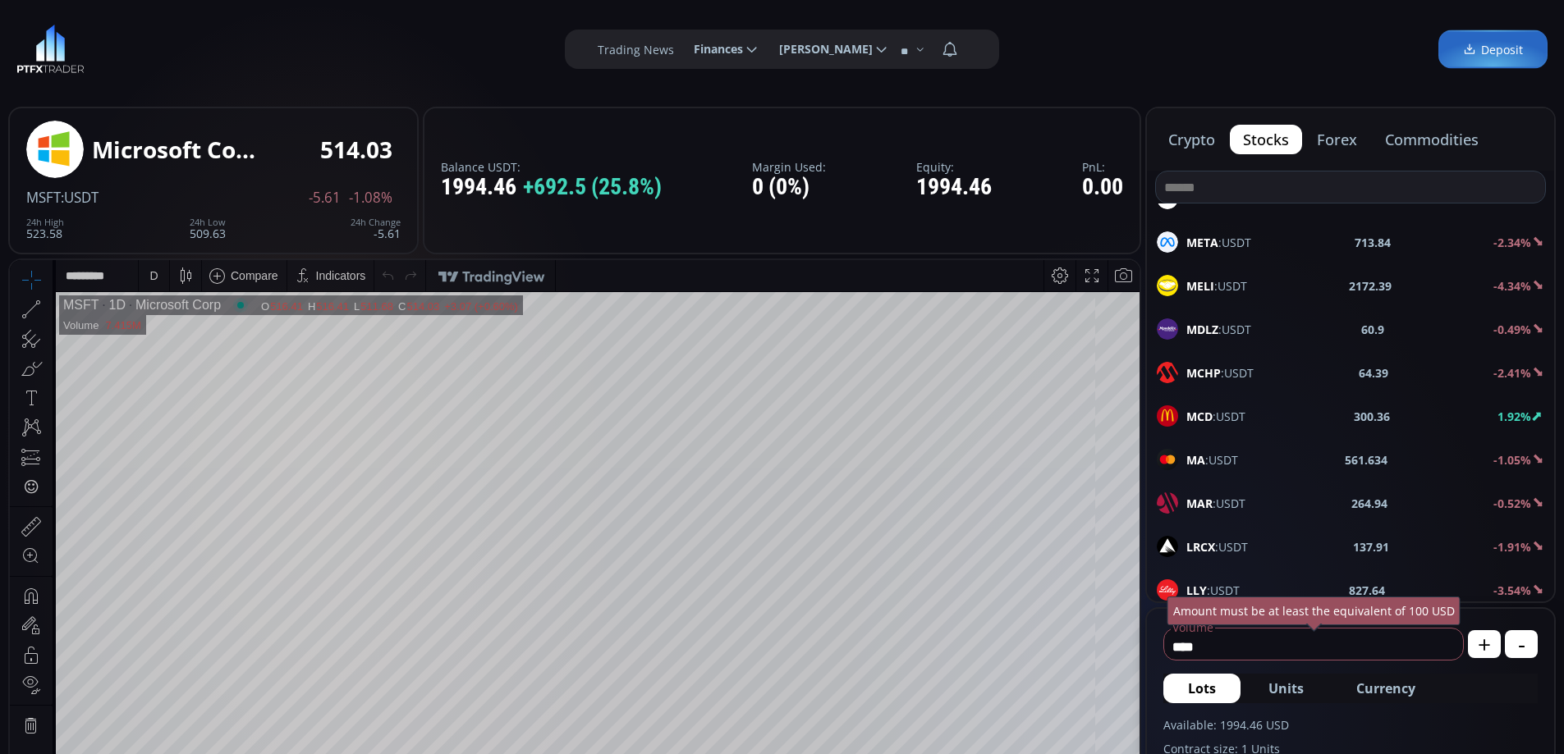
click at [1218, 420] on span "MCD :USDT" at bounding box center [1215, 416] width 59 height 17
click at [1140, 534] on html "Date Range 5y 1y 3m 1m 5d 1d 17:11:50 (UTC) log auto MCD 1D McDonalds Corporati…" at bounding box center [575, 631] width 1130 height 742
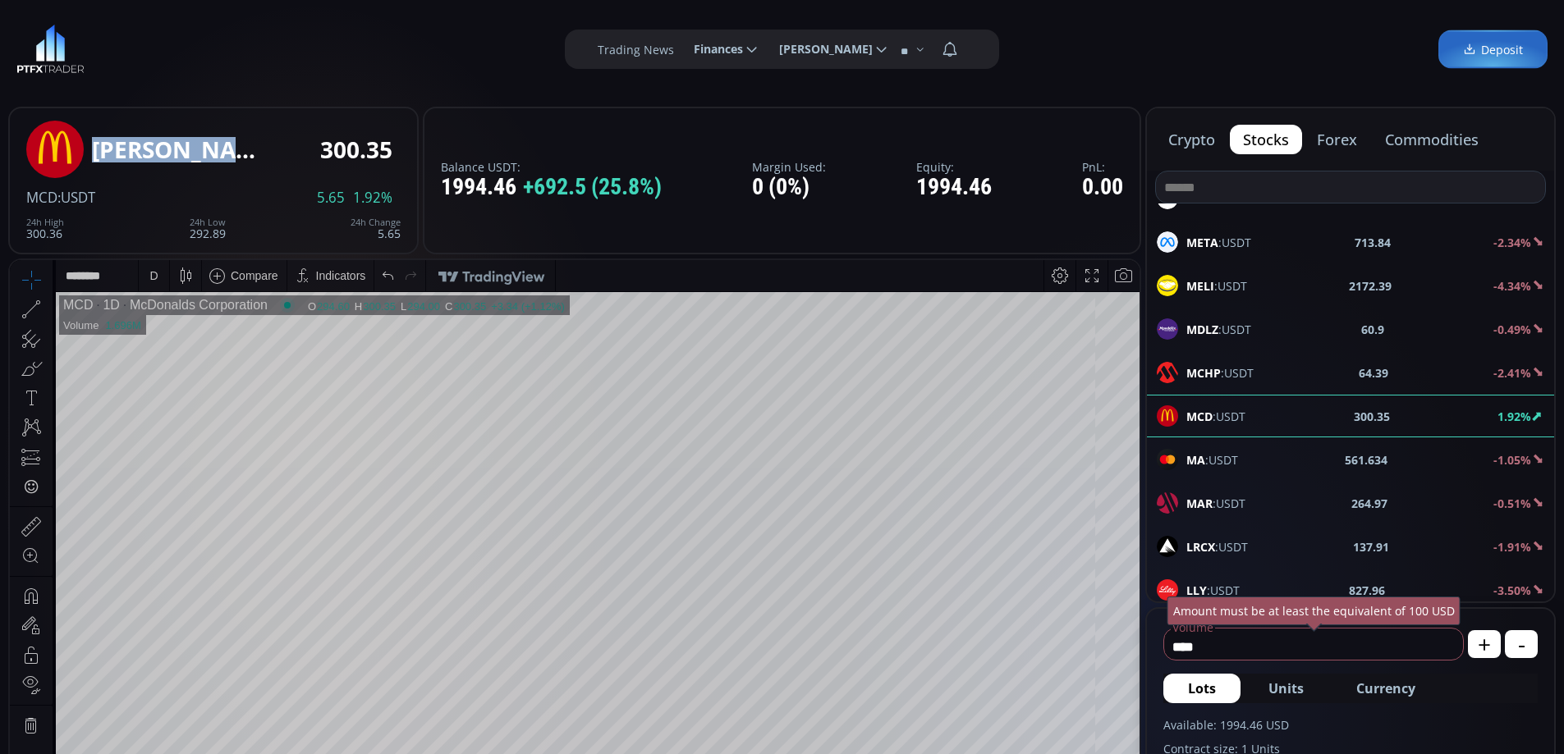
drag, startPoint x: 100, startPoint y: 144, endPoint x: 220, endPoint y: 144, distance: 119.9
click at [220, 144] on div "[PERSON_NAME] Corporation" at bounding box center [174, 149] width 164 height 25
copy div "[PERSON_NAME]"
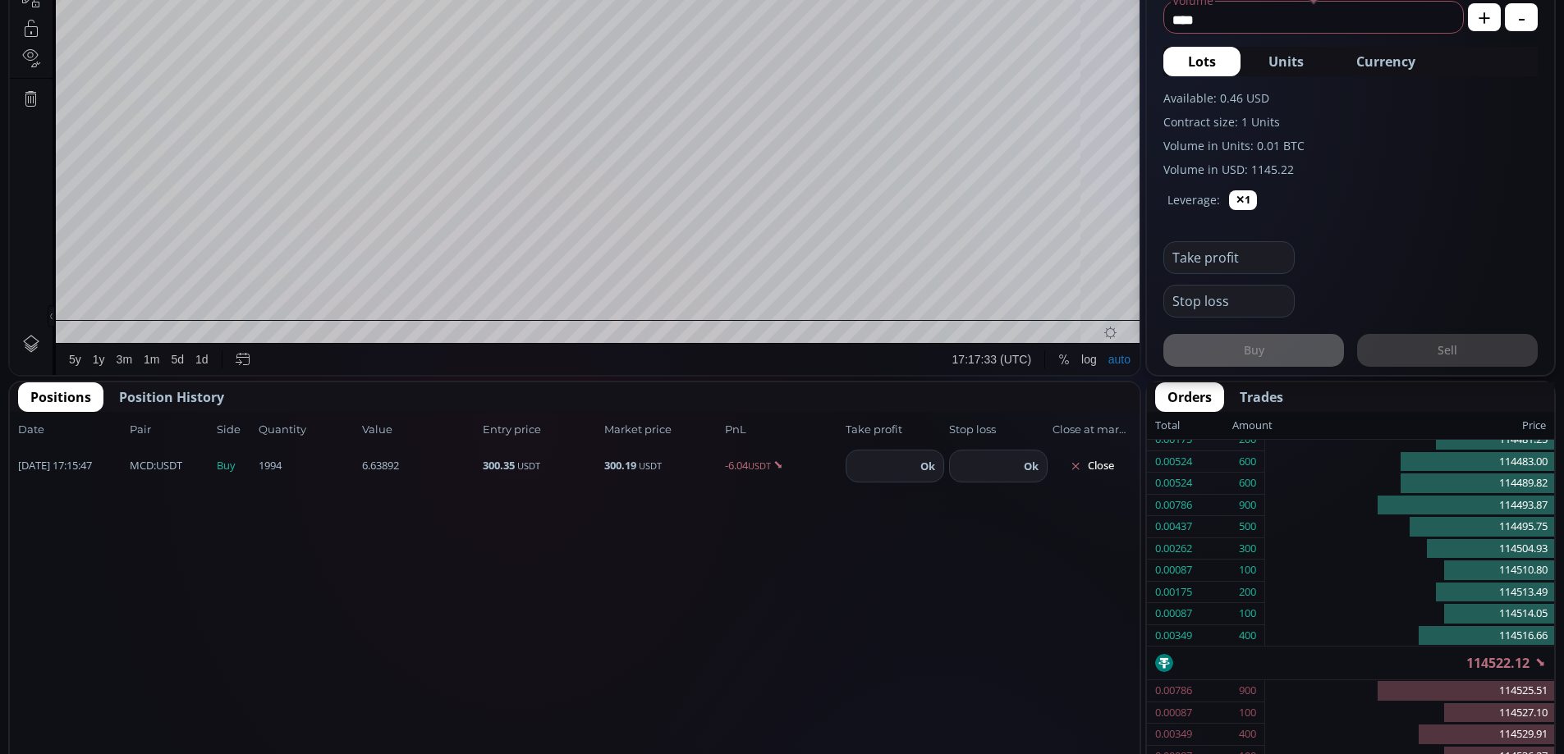
scroll to position [654, 0]
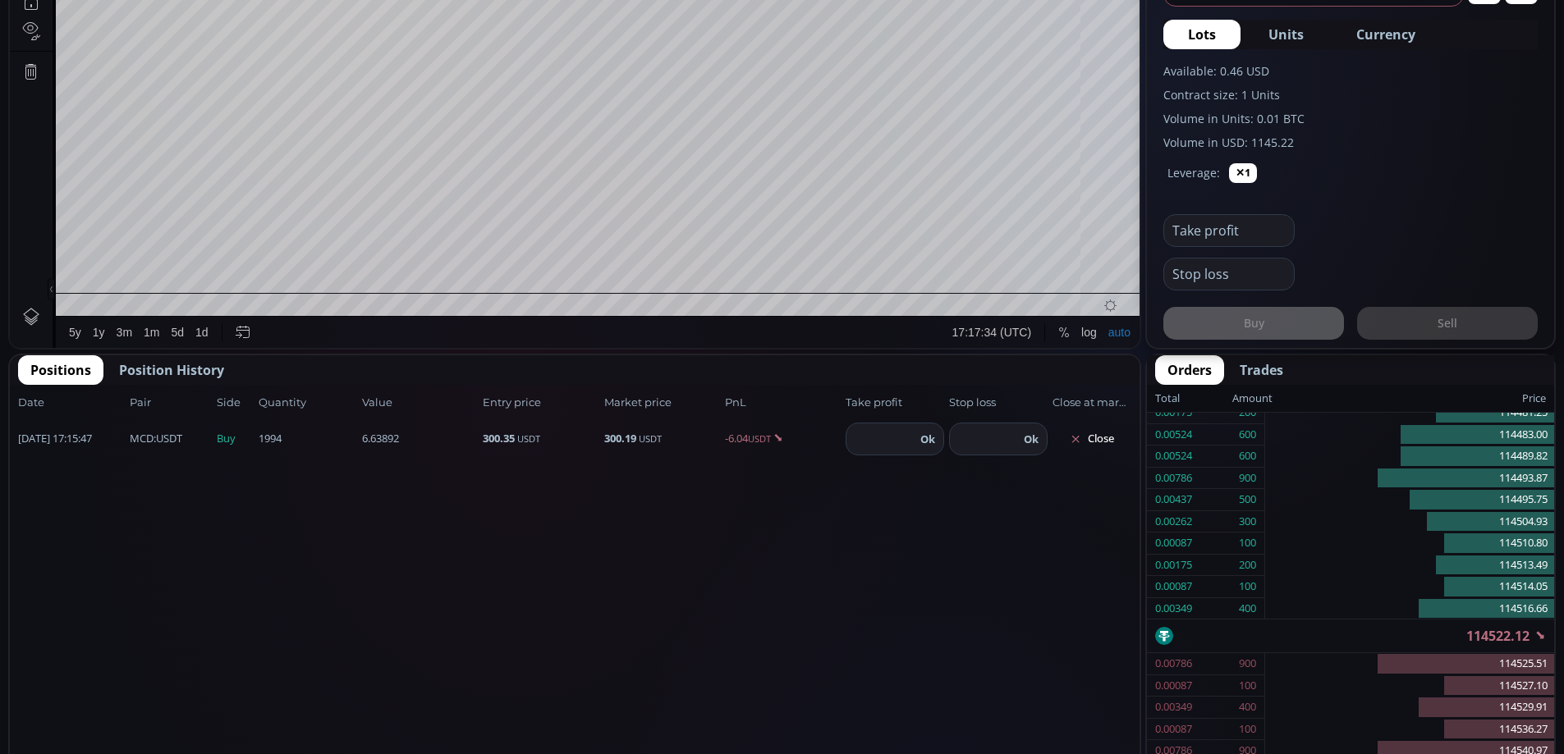
click at [163, 362] on span "Position History" at bounding box center [171, 370] width 105 height 20
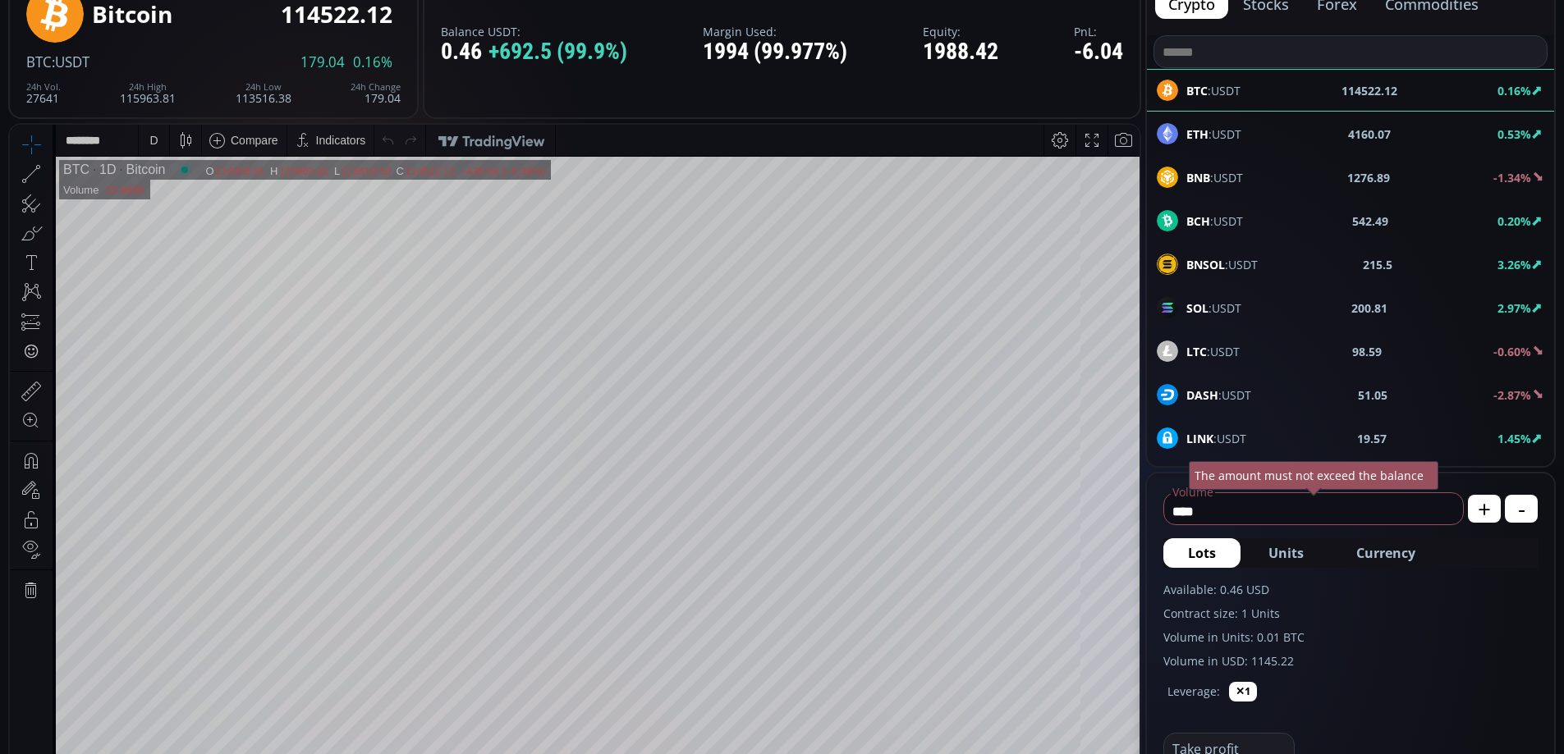
scroll to position [0, 0]
